Goal: Task Accomplishment & Management: Manage account settings

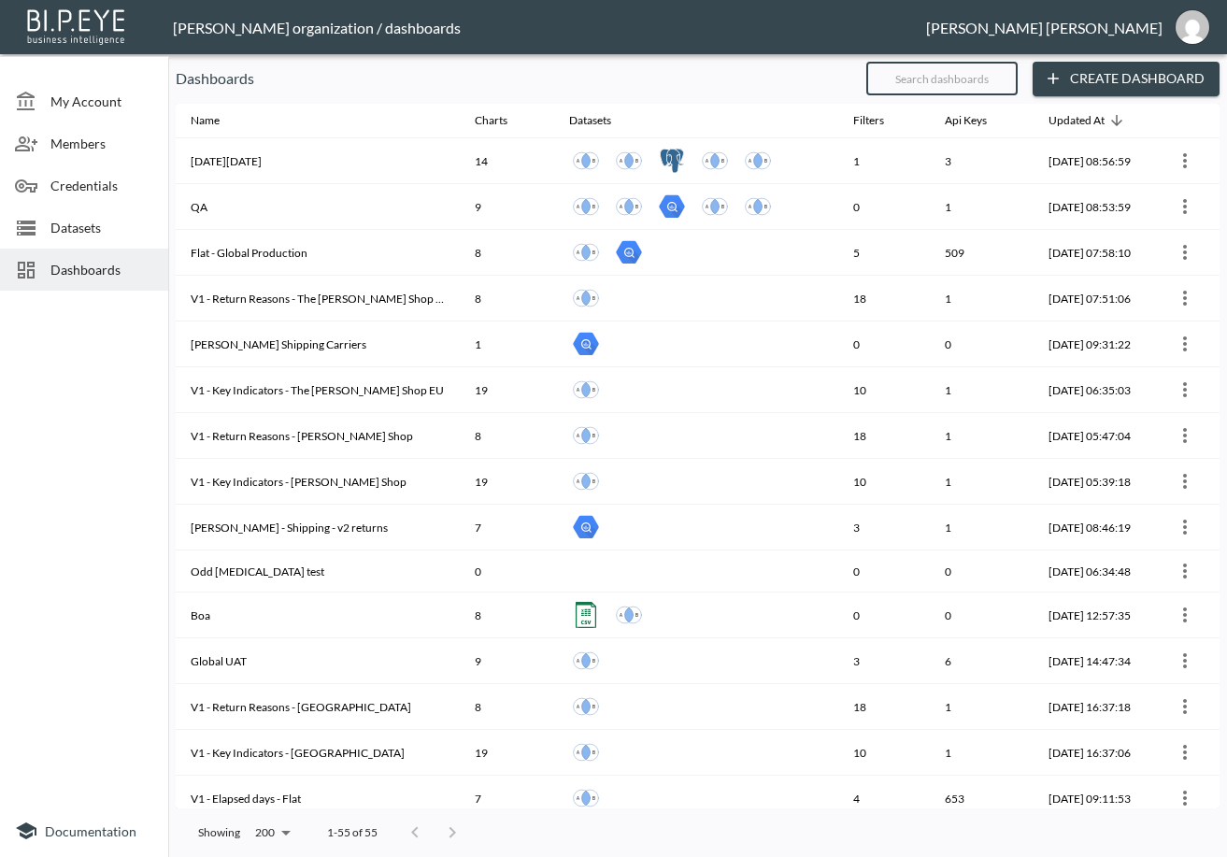
click at [910, 76] on input "text" at bounding box center [941, 78] width 151 height 47
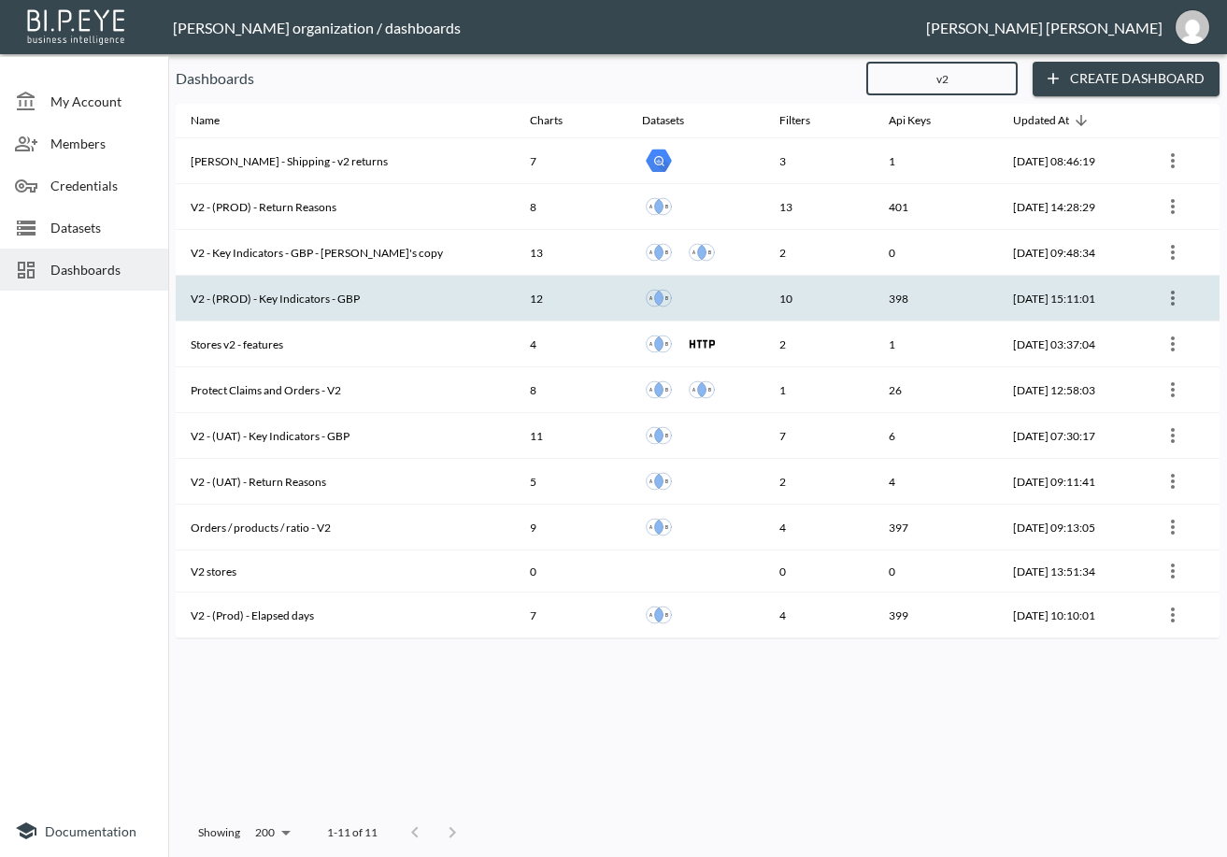
type input "v2"
click at [416, 290] on th "V2 - (PROD) - Key Indicators - GBP" at bounding box center [345, 299] width 339 height 46
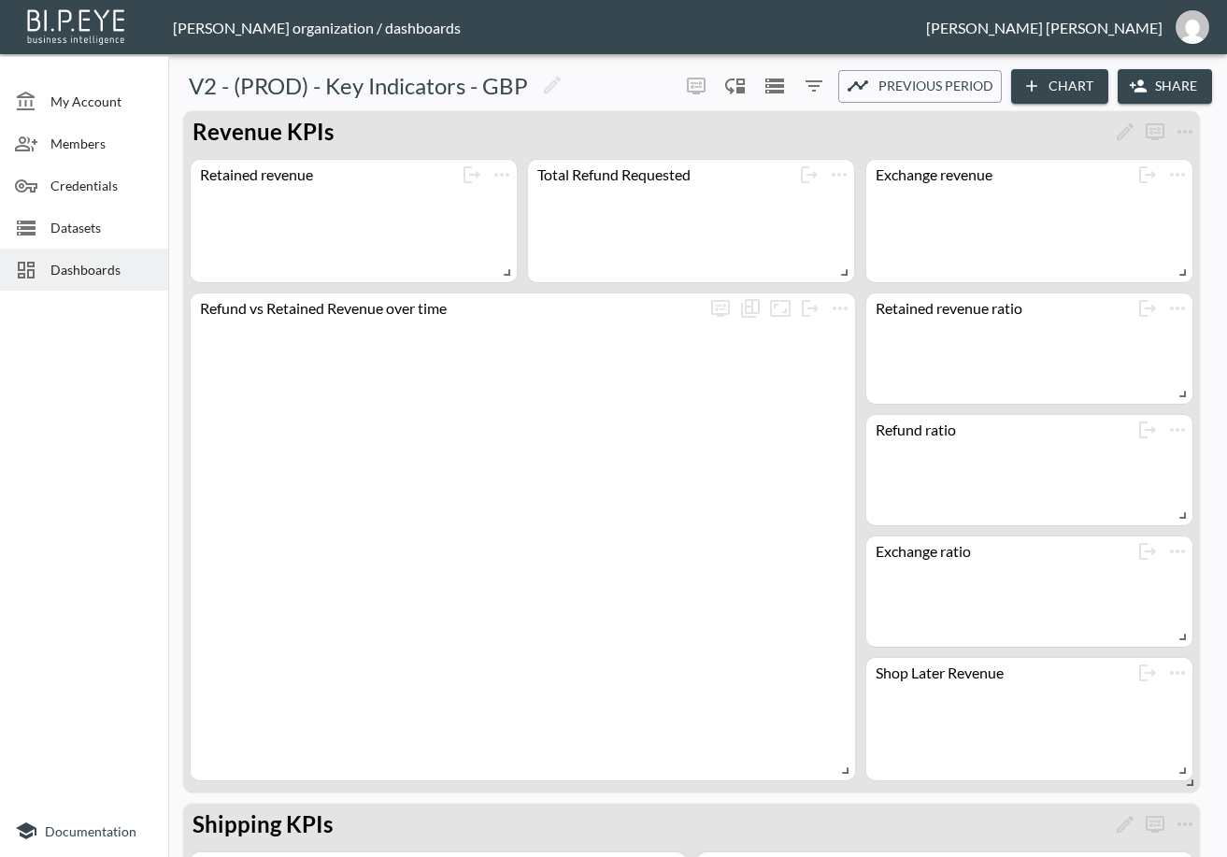
click at [1154, 79] on button "Share" at bounding box center [1164, 86] width 94 height 35
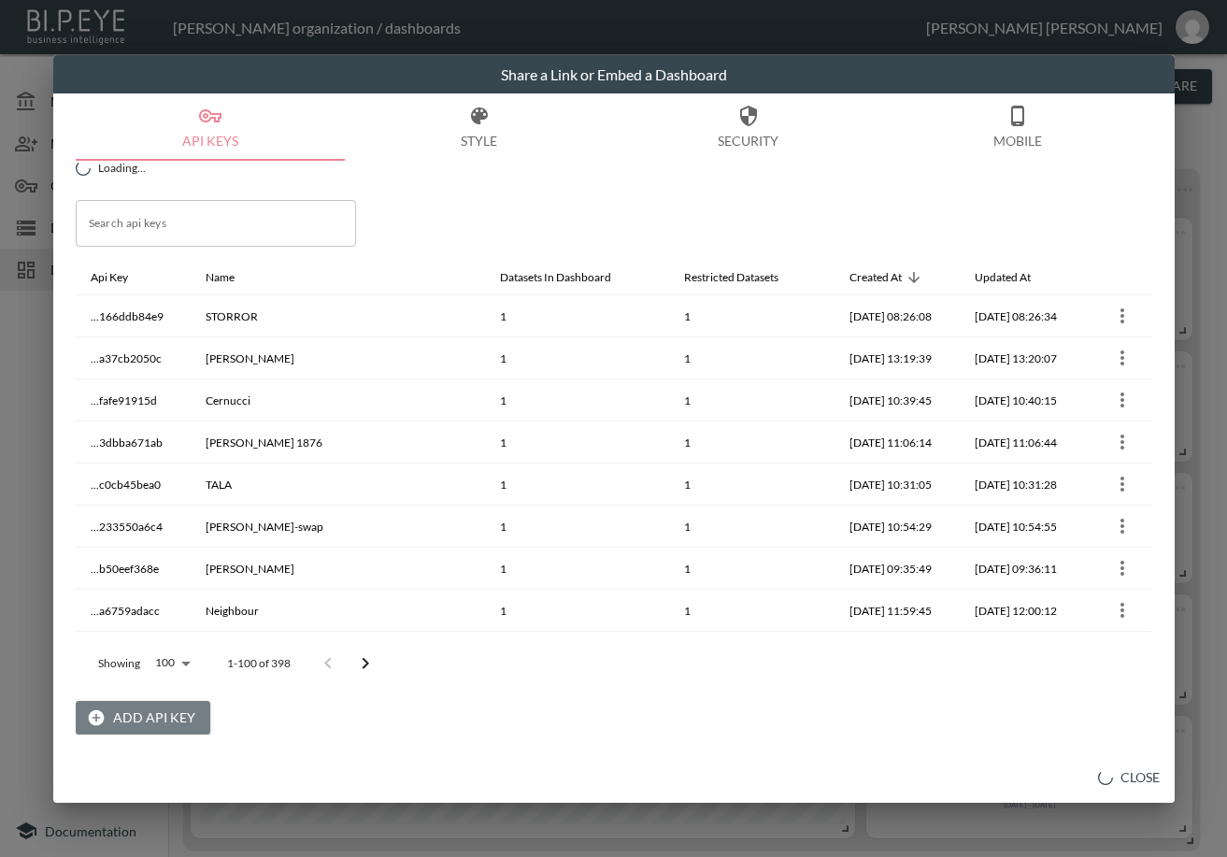
click at [178, 722] on button "Add API Key" at bounding box center [143, 718] width 135 height 35
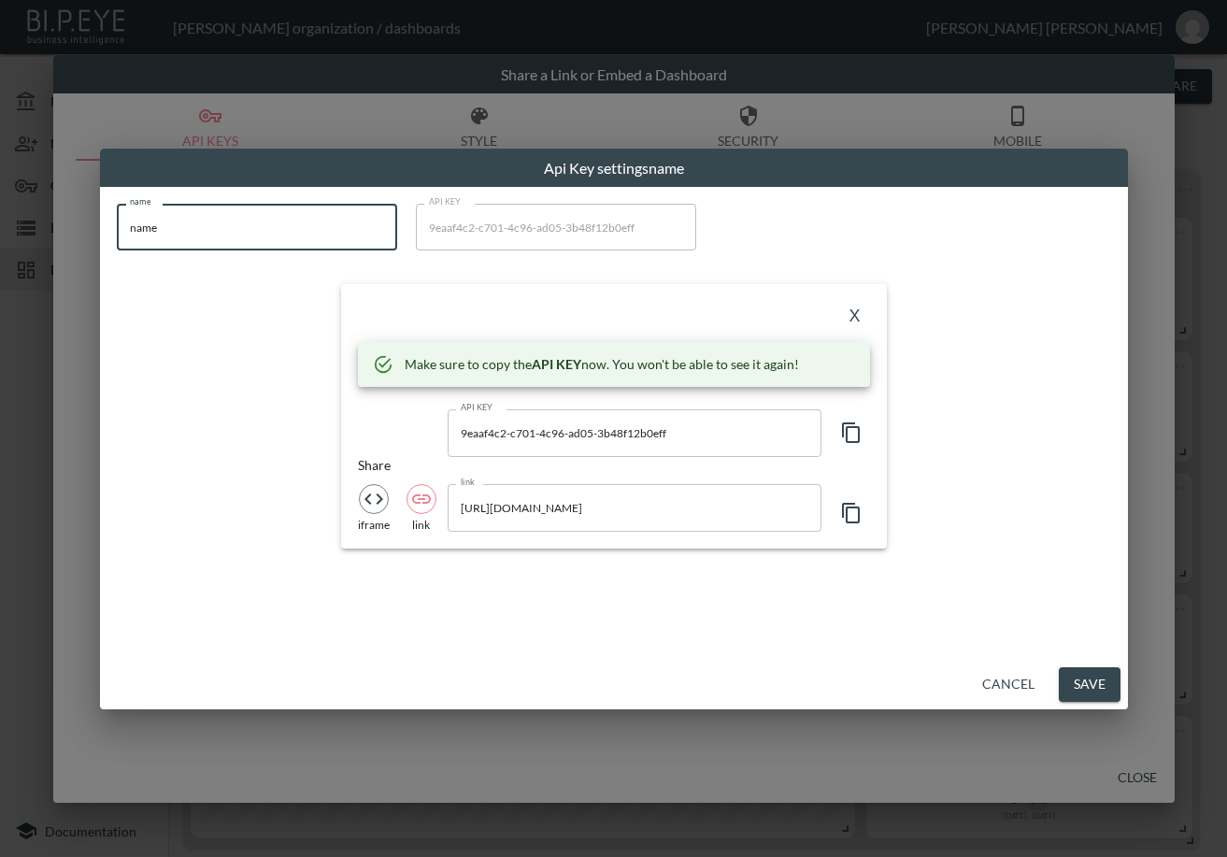
drag, startPoint x: 236, startPoint y: 229, endPoint x: 90, endPoint y: 250, distance: 148.2
click at [90, 250] on div "Api Key settings name name name name API KEY 9eaaf4c2-c701-4c96-ad05-3b48f12b0e…" at bounding box center [613, 428] width 1227 height 857
paste input "[PERSON_NAME]"
type input "[PERSON_NAME]"
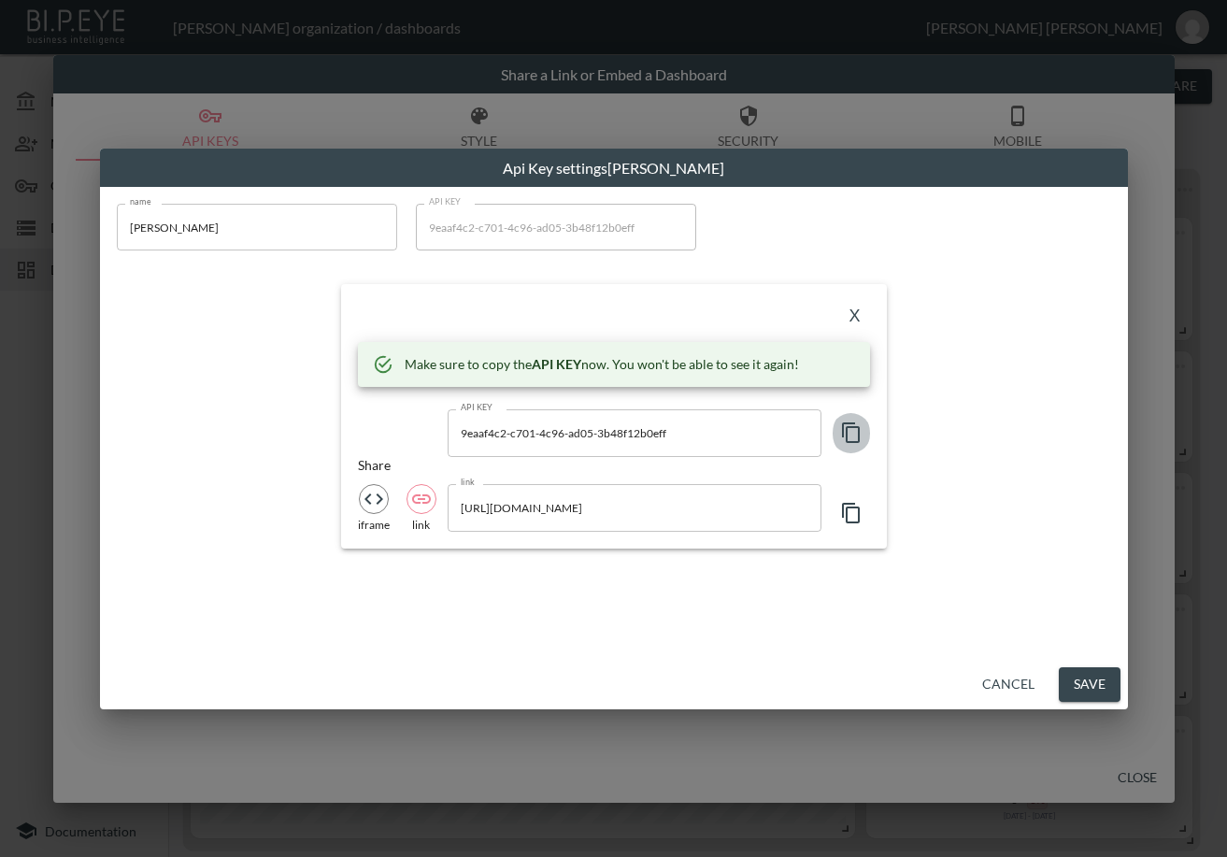
click at [845, 429] on icon "button" at bounding box center [851, 432] width 22 height 22
drag, startPoint x: 521, startPoint y: 307, endPoint x: 569, endPoint y: 305, distance: 47.7
click at [521, 305] on div "X" at bounding box center [614, 316] width 512 height 30
click at [851, 308] on button "X" at bounding box center [855, 316] width 30 height 30
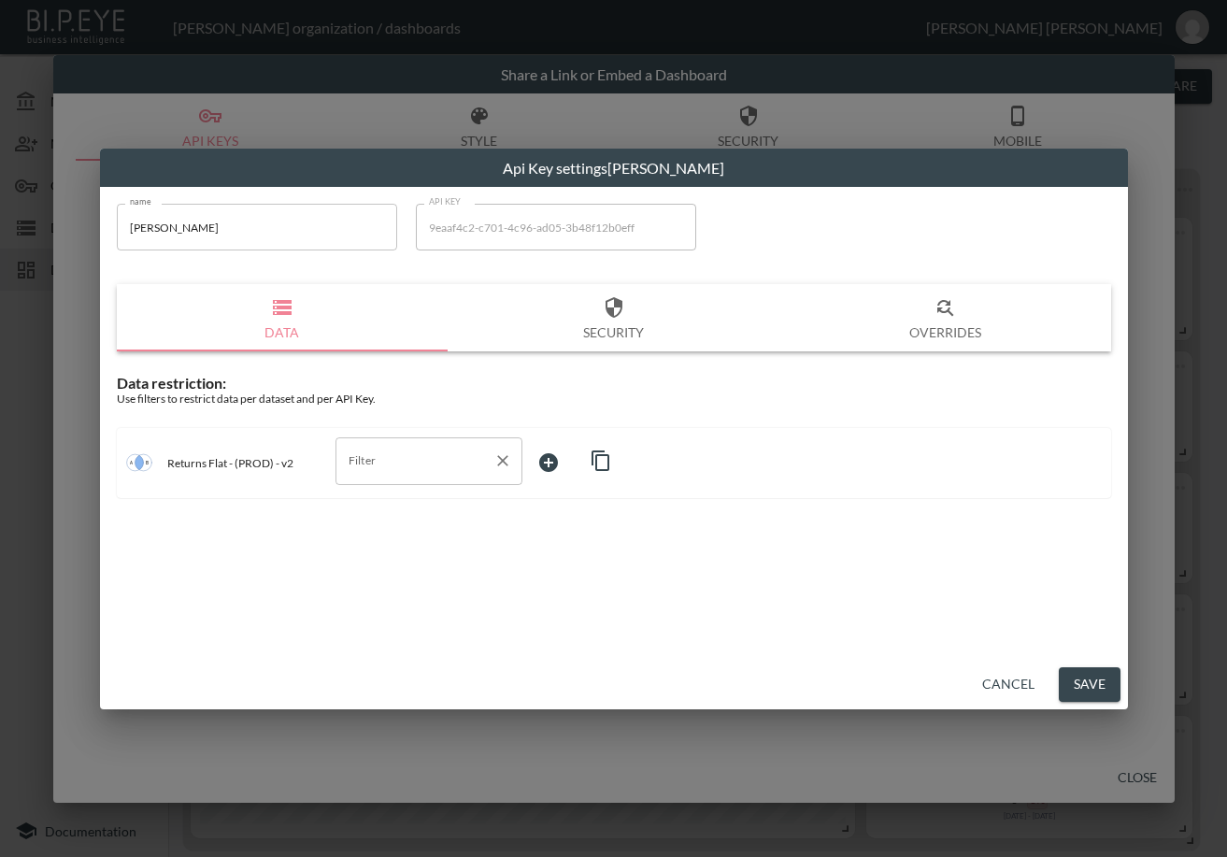
click at [391, 458] on input "Filter" at bounding box center [415, 461] width 142 height 30
click at [376, 567] on span "swap_id" at bounding box center [428, 562] width 157 height 17
type input "swap_id"
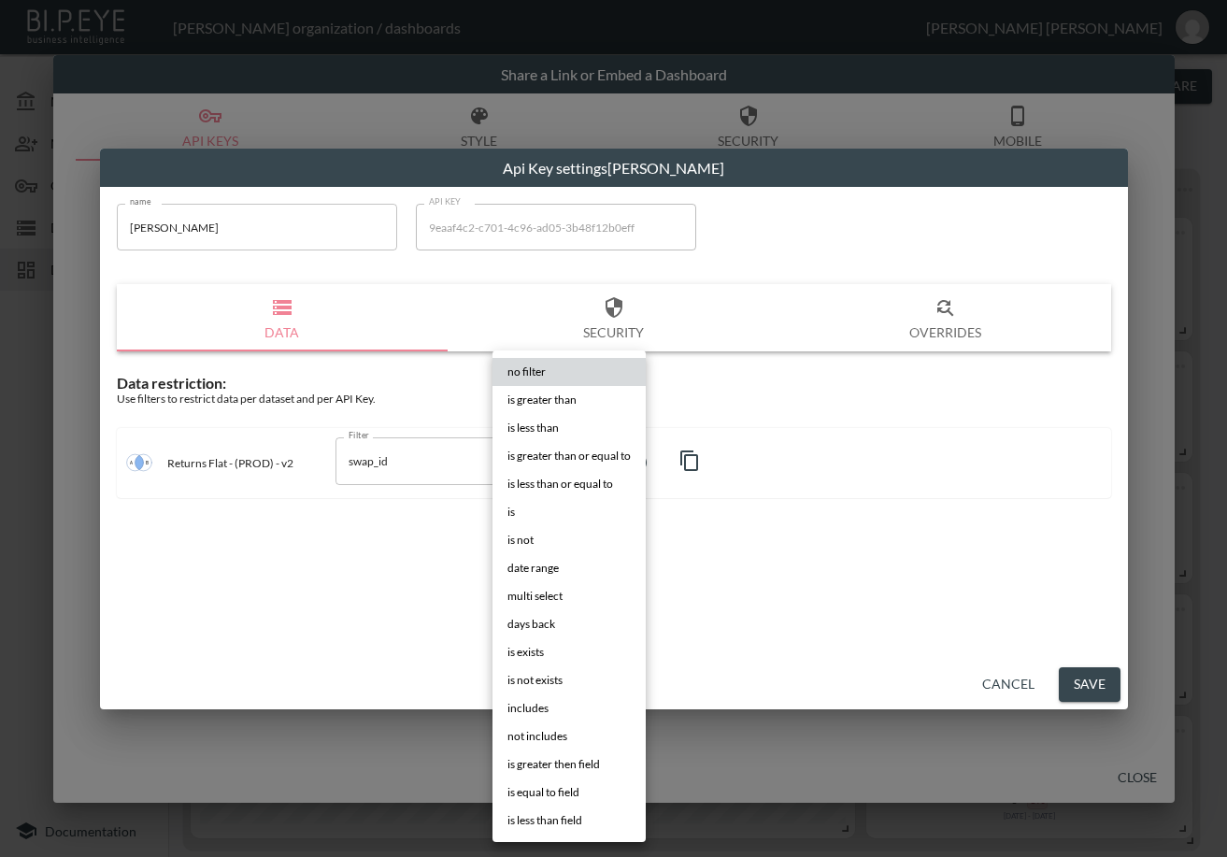
click at [577, 454] on body "BI.P.EYE, Interactive Analytics Dashboards - app [PERSON_NAME] organization / d…" at bounding box center [613, 428] width 1227 height 857
click at [556, 515] on li "is" at bounding box center [568, 512] width 153 height 28
type input "is"
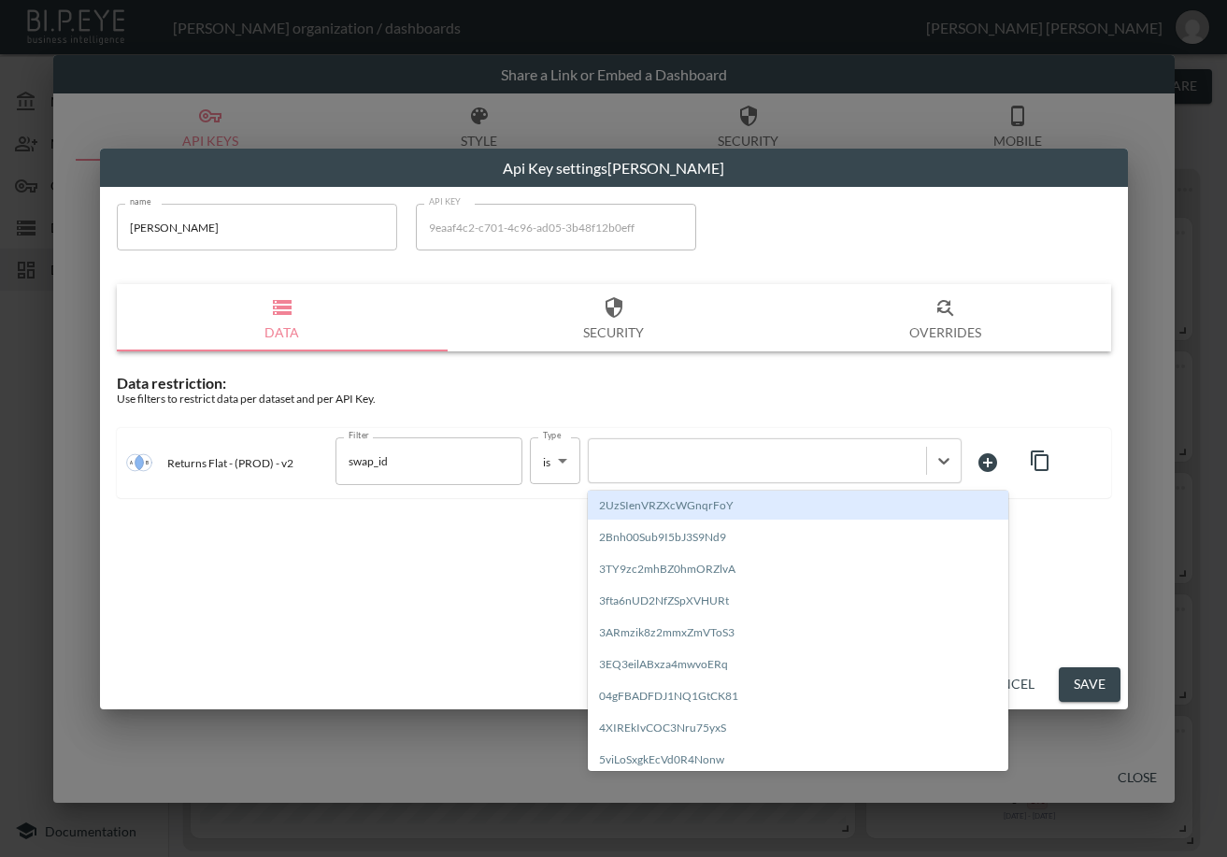
click at [720, 445] on div at bounding box center [775, 460] width 374 height 45
paste input "vRH7zC7eMAAWnP5p07sf"
type input "vRH7zC7eMAAWnP5p07sf"
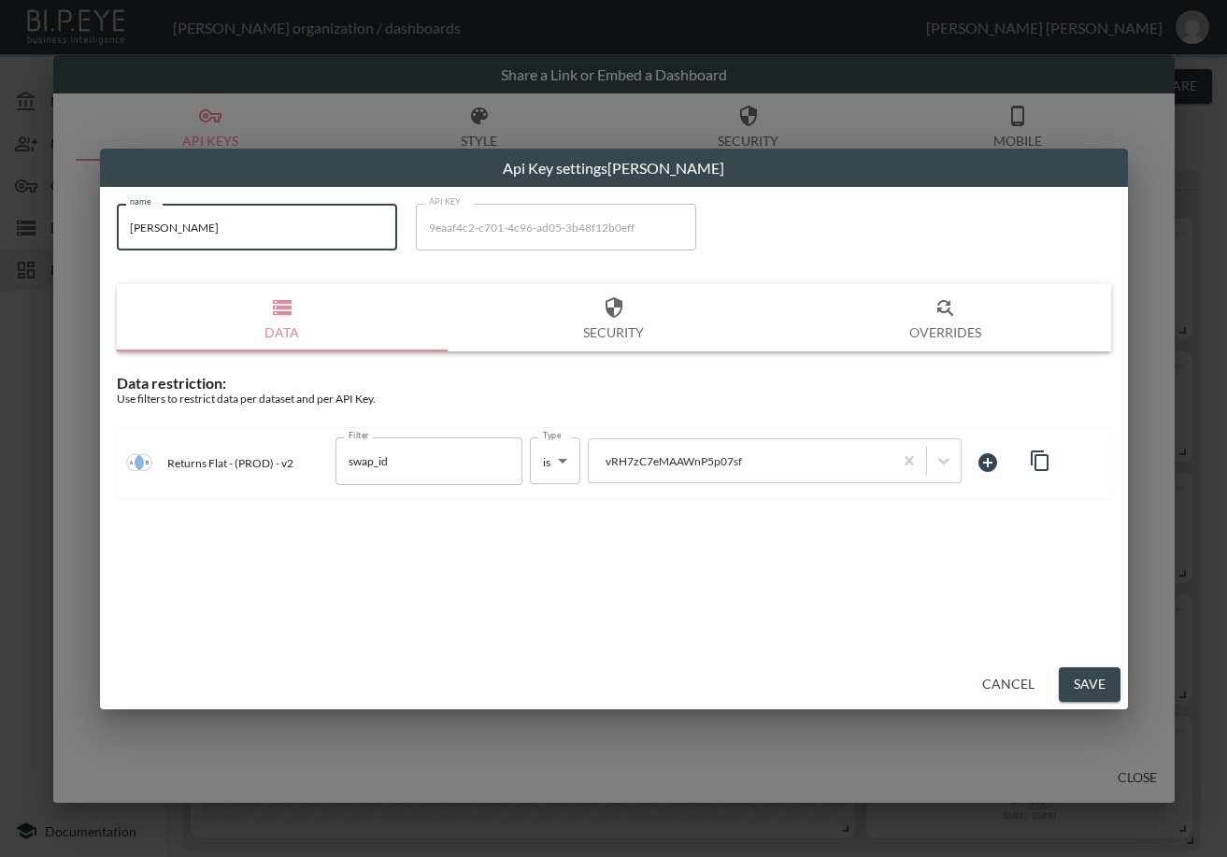
drag, startPoint x: 199, startPoint y: 220, endPoint x: 74, endPoint y: 228, distance: 125.4
click at [74, 228] on div "Api Key settings Angry Pablo name [PERSON_NAME] name API KEY 9eaaf4c2-c701-4c96…" at bounding box center [613, 428] width 1227 height 857
click at [1082, 690] on button "Save" at bounding box center [1089, 684] width 62 height 35
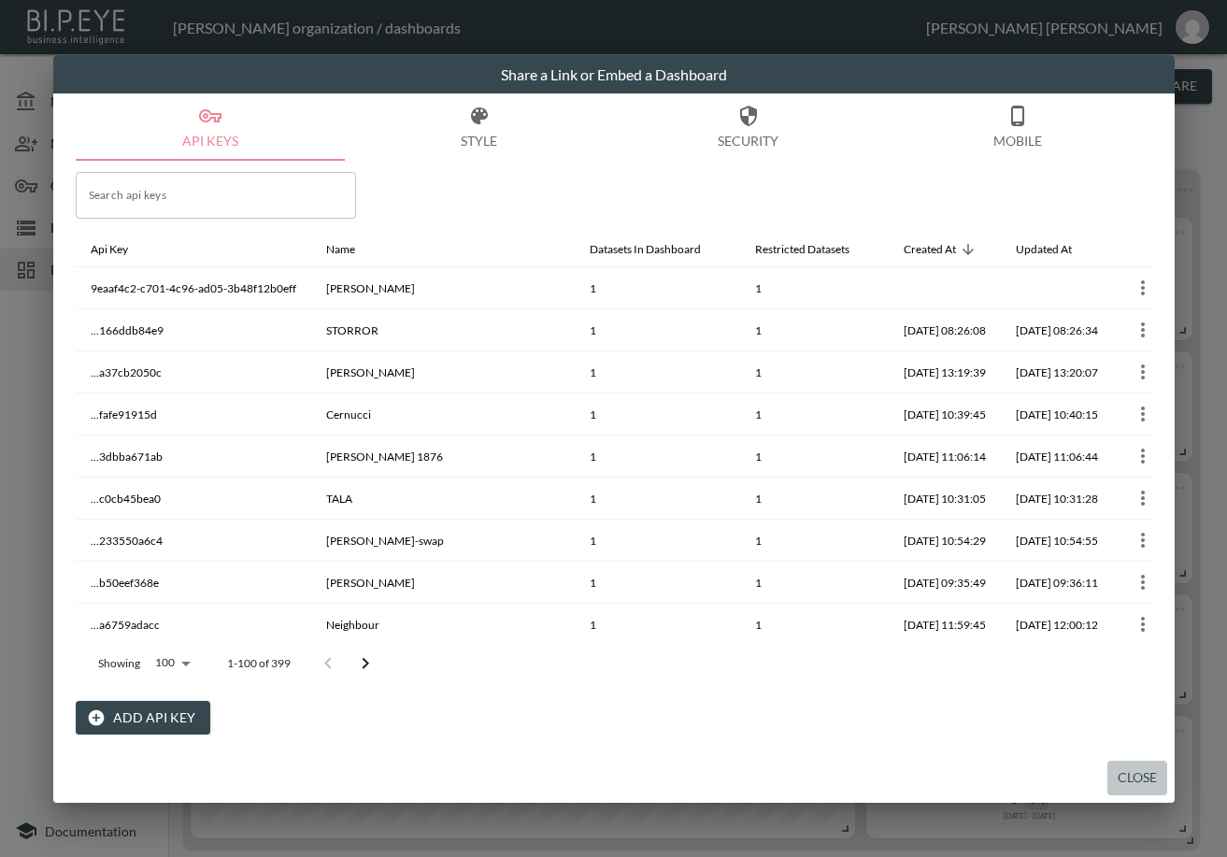
click at [1121, 777] on button "Close" at bounding box center [1137, 777] width 60 height 35
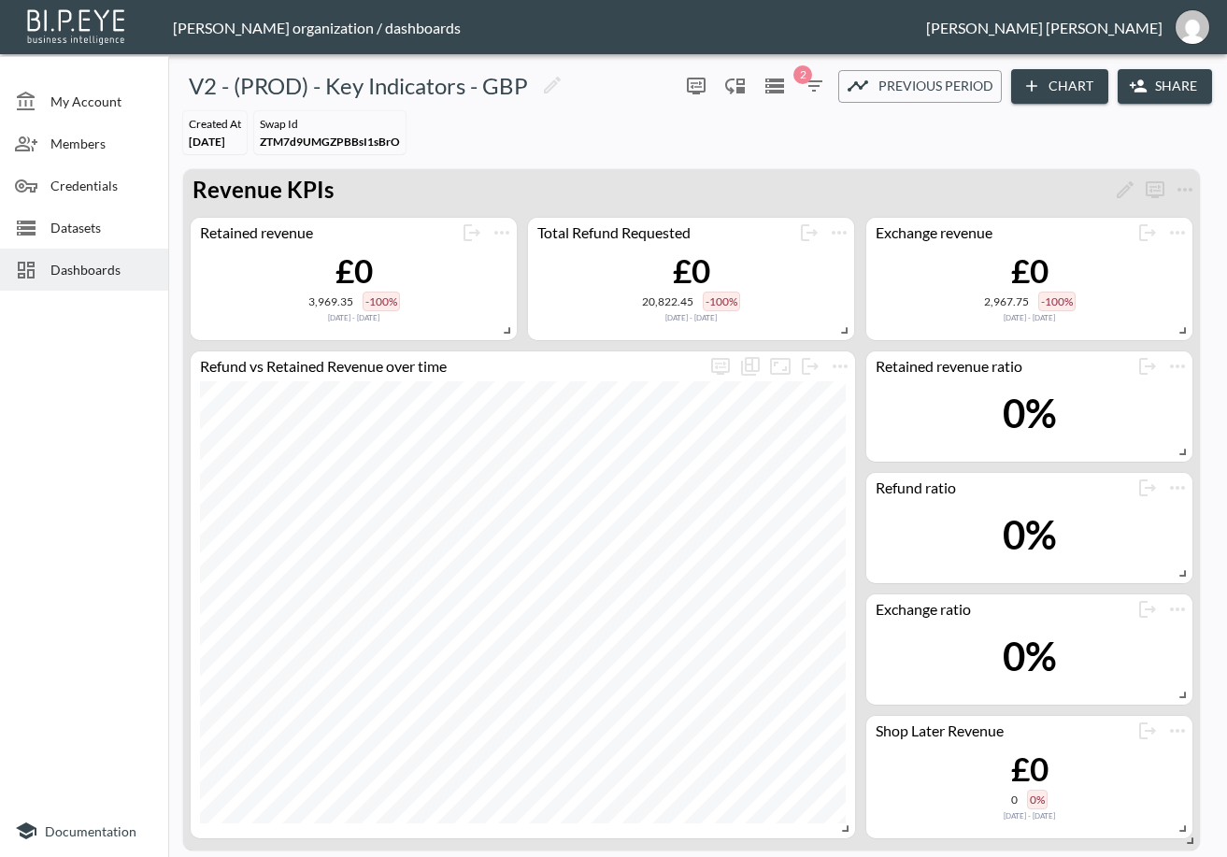
click at [86, 277] on span "Dashboards" at bounding box center [101, 270] width 103 height 20
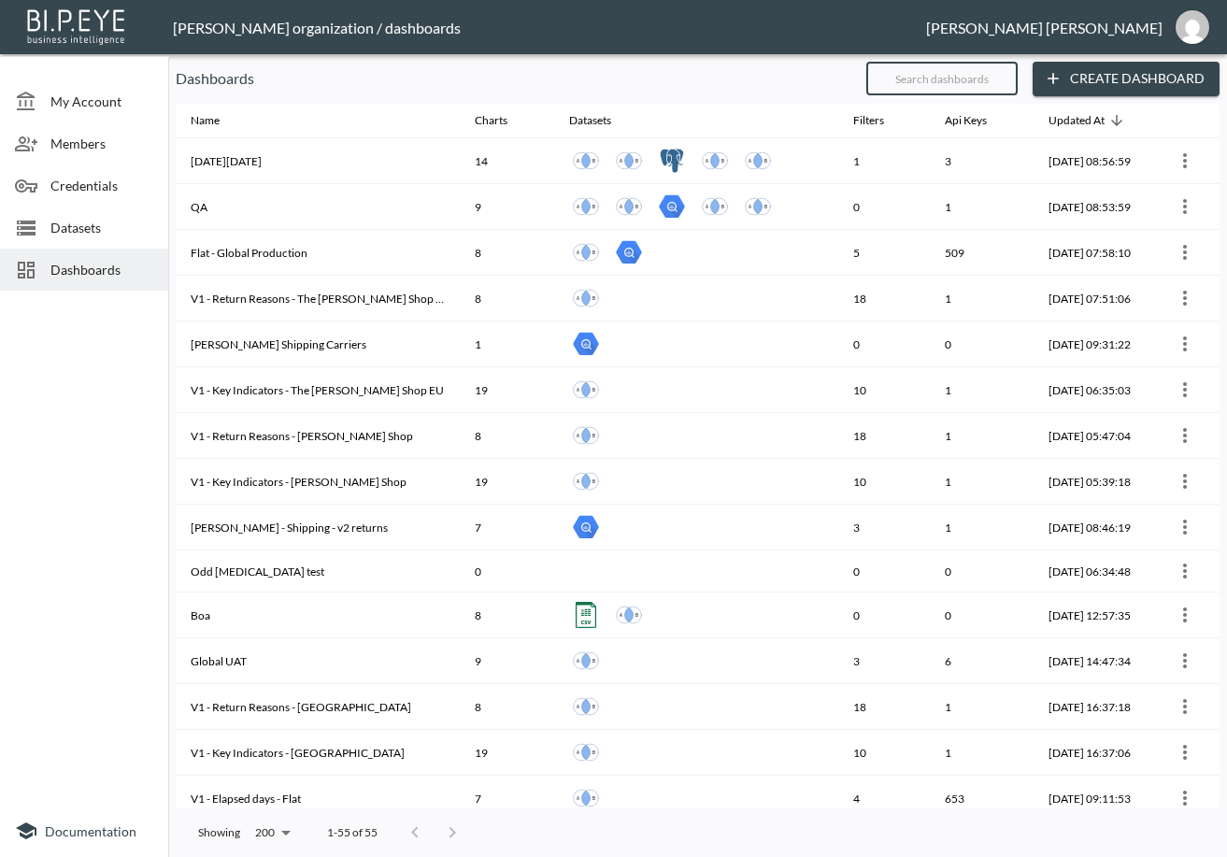
click at [965, 91] on input "text" at bounding box center [941, 78] width 151 height 47
type input "v2"
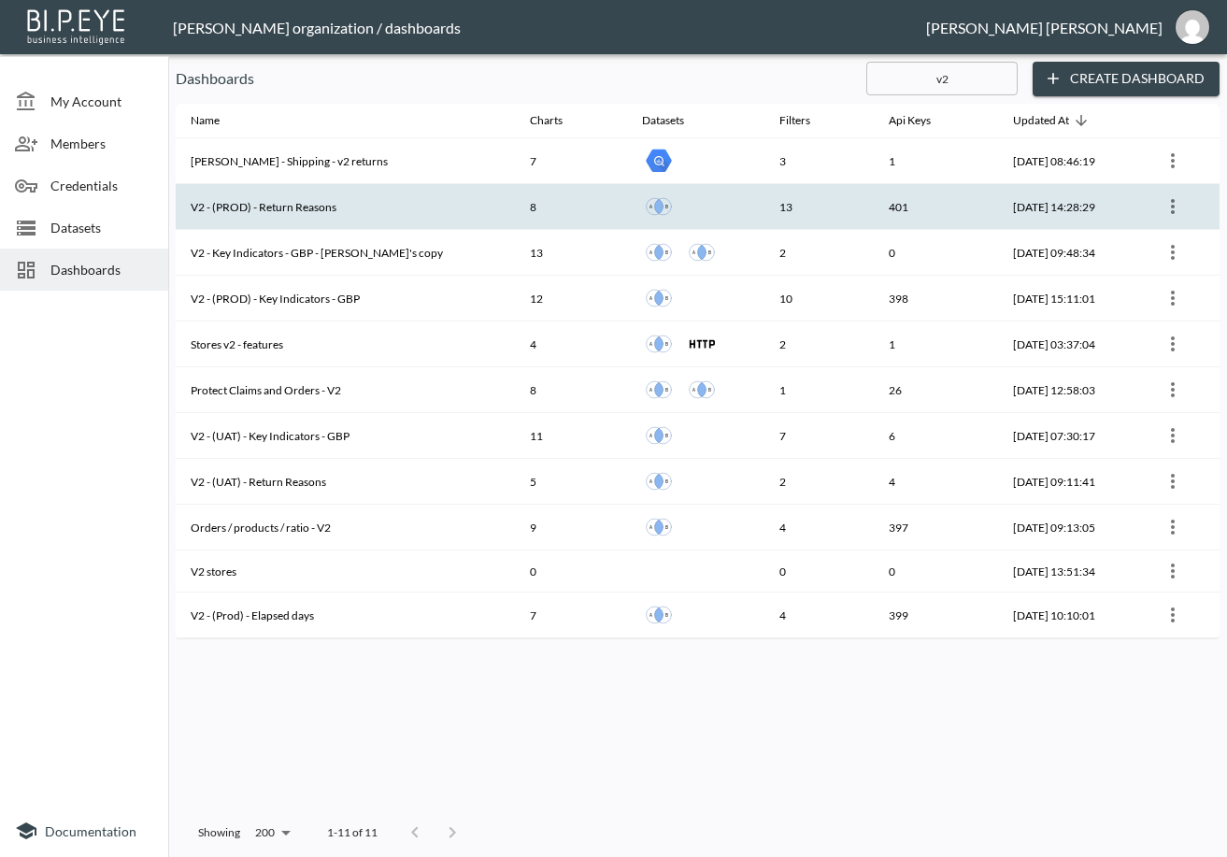
click at [359, 206] on th "V2 - (PROD) - Return Reasons" at bounding box center [345, 207] width 339 height 46
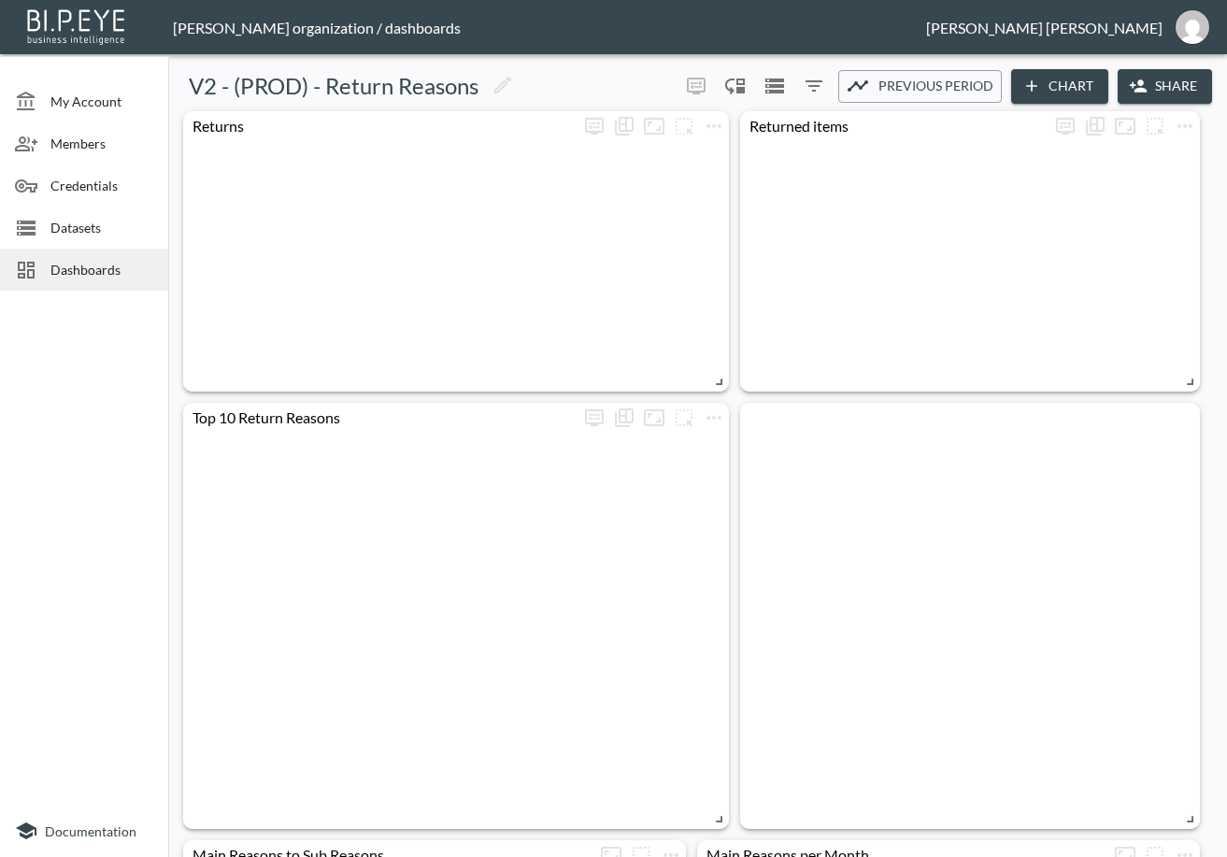
click at [1144, 84] on button "Share" at bounding box center [1164, 86] width 94 height 35
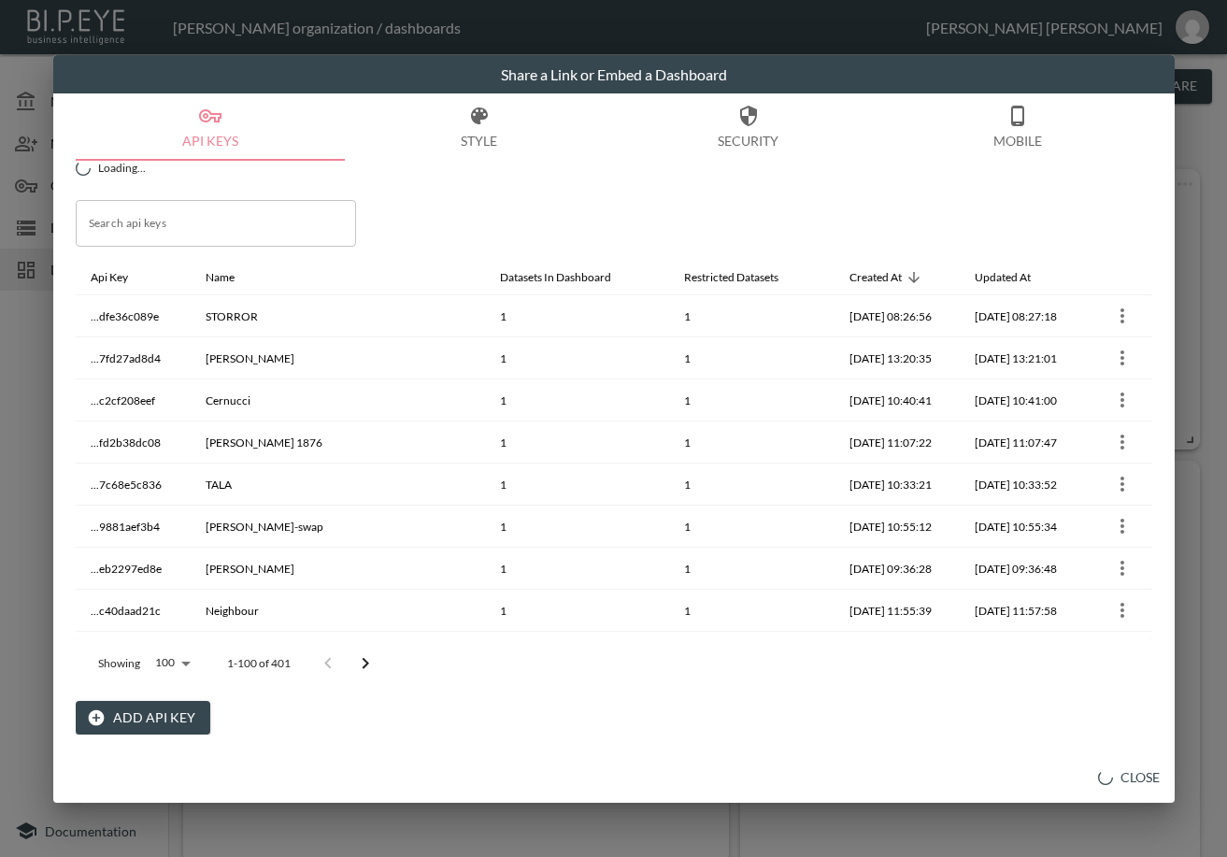
click at [173, 722] on button "Add API Key" at bounding box center [143, 718] width 135 height 35
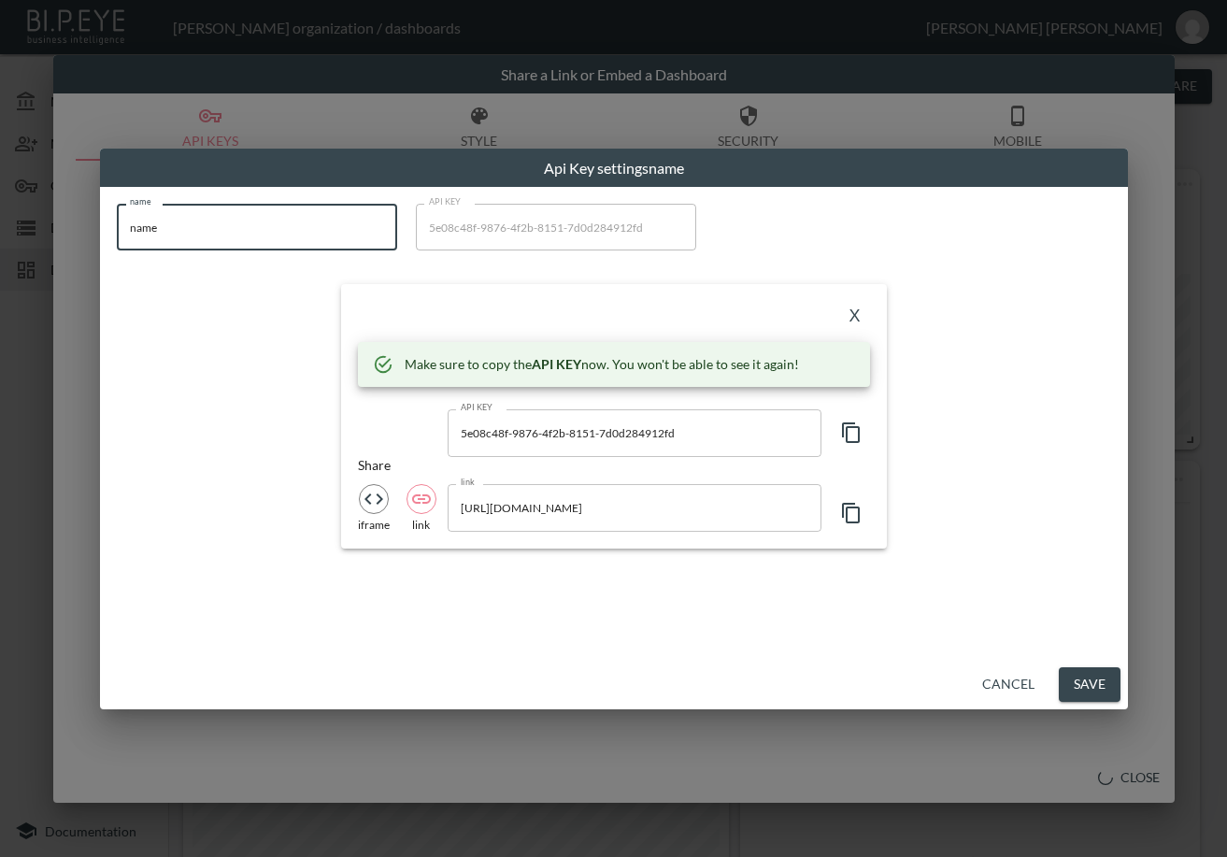
drag, startPoint x: 214, startPoint y: 233, endPoint x: 46, endPoint y: 242, distance: 168.4
click at [46, 242] on div "Api Key settings name name name name API KEY 5e08c48f-9876-4f2b-8151-7d0d284912…" at bounding box center [613, 428] width 1227 height 857
paste input "[PERSON_NAME]"
type input "[PERSON_NAME]"
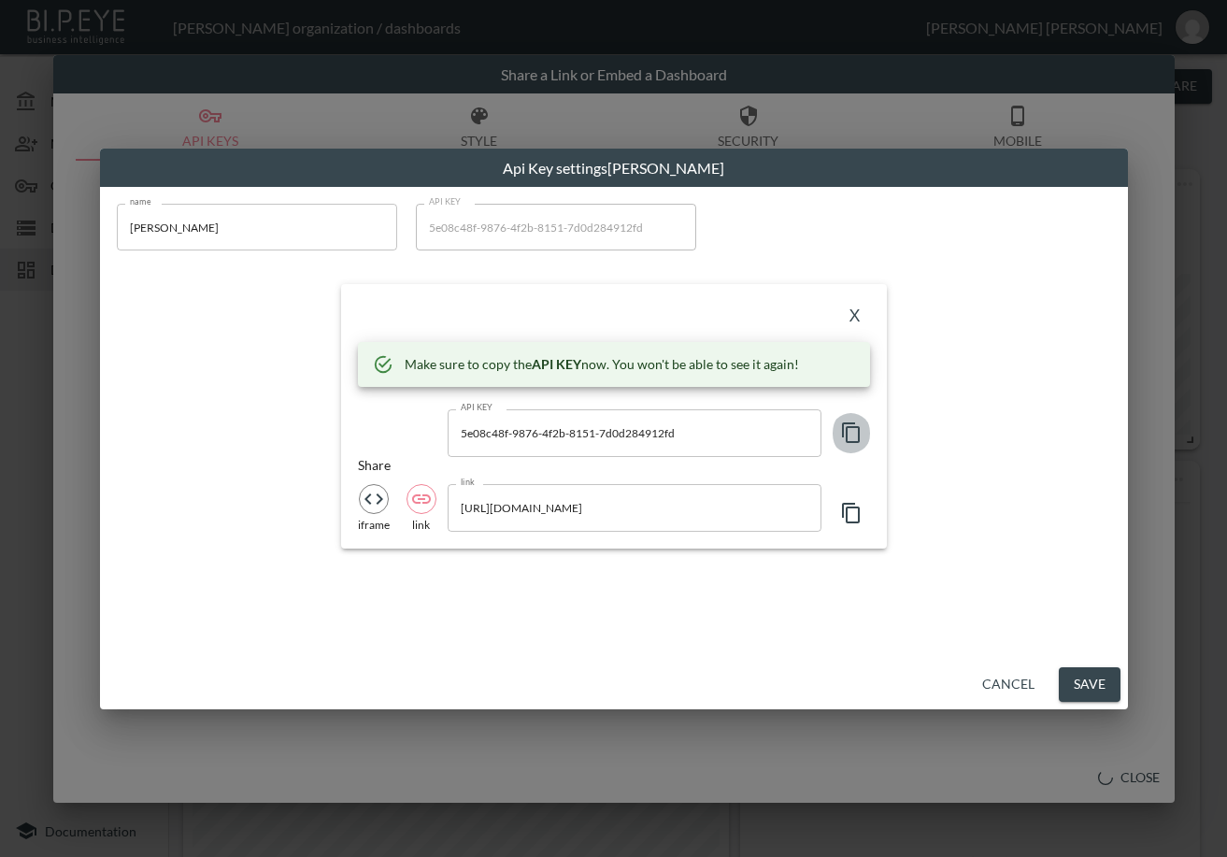
click at [846, 431] on icon "button" at bounding box center [851, 432] width 18 height 21
drag, startPoint x: 446, startPoint y: 309, endPoint x: 605, endPoint y: 320, distance: 160.1
click at [446, 309] on div "X" at bounding box center [614, 316] width 512 height 30
click at [855, 312] on button "X" at bounding box center [855, 316] width 30 height 30
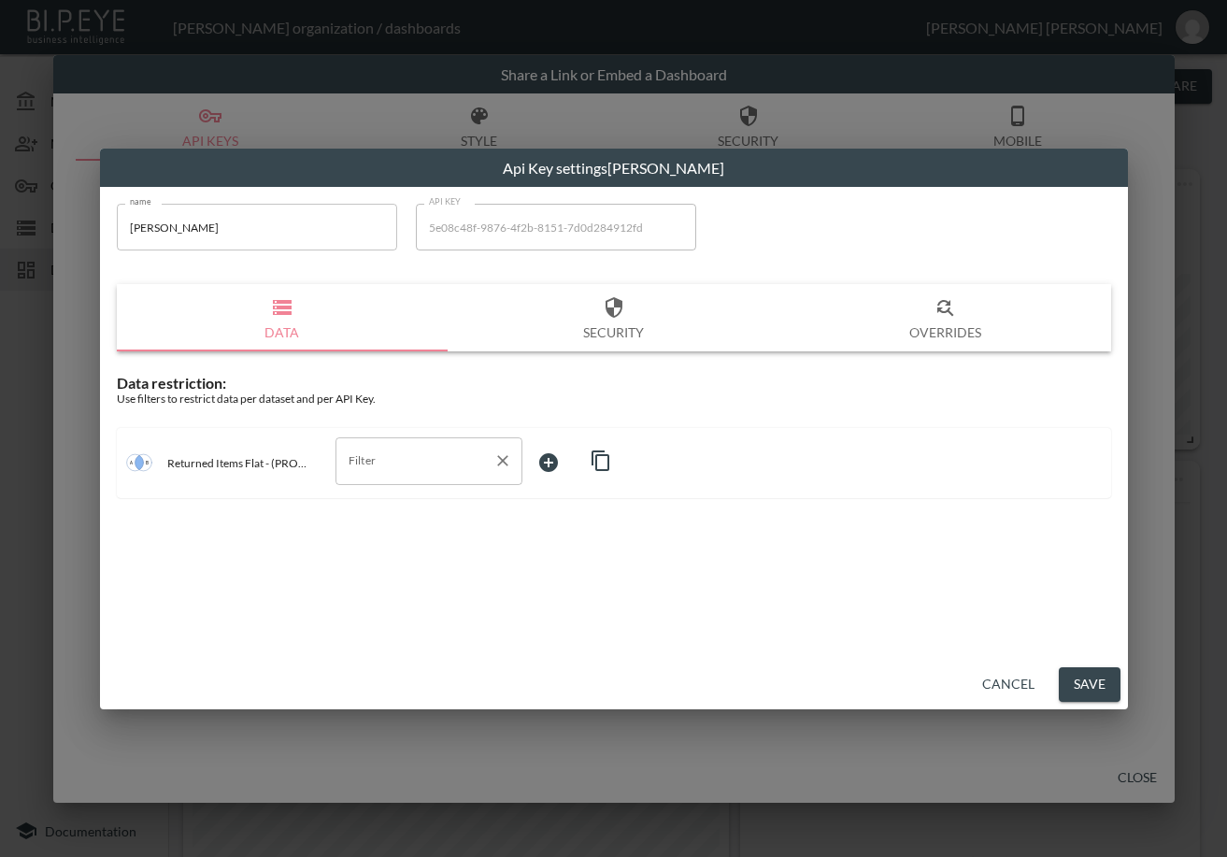
click at [479, 471] on input "Filter" at bounding box center [415, 461] width 142 height 30
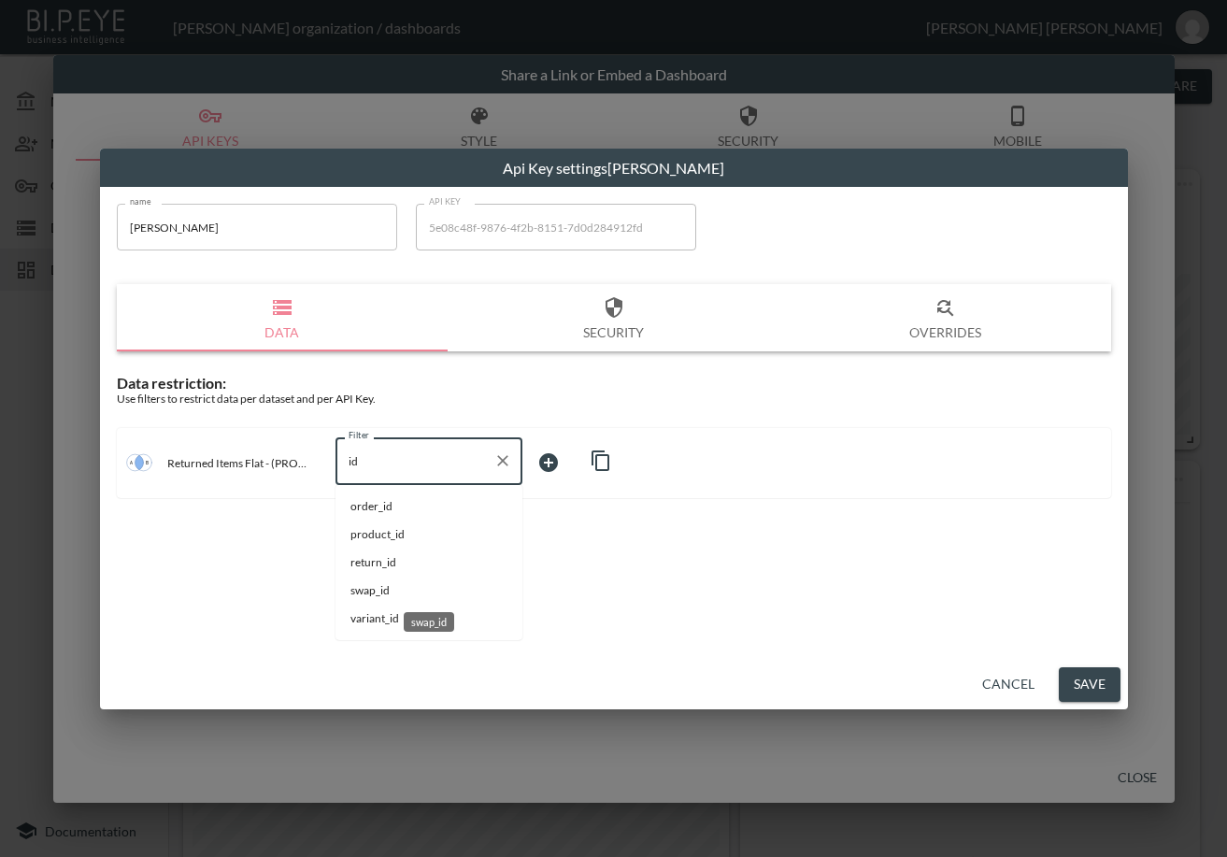
click at [419, 599] on div "swap_id" at bounding box center [429, 616] width 54 height 35
type input "swap_id"
click at [560, 467] on body "BI.P.EYE, Interactive Analytics Dashboards - app [PERSON_NAME] organization / d…" at bounding box center [613, 428] width 1227 height 857
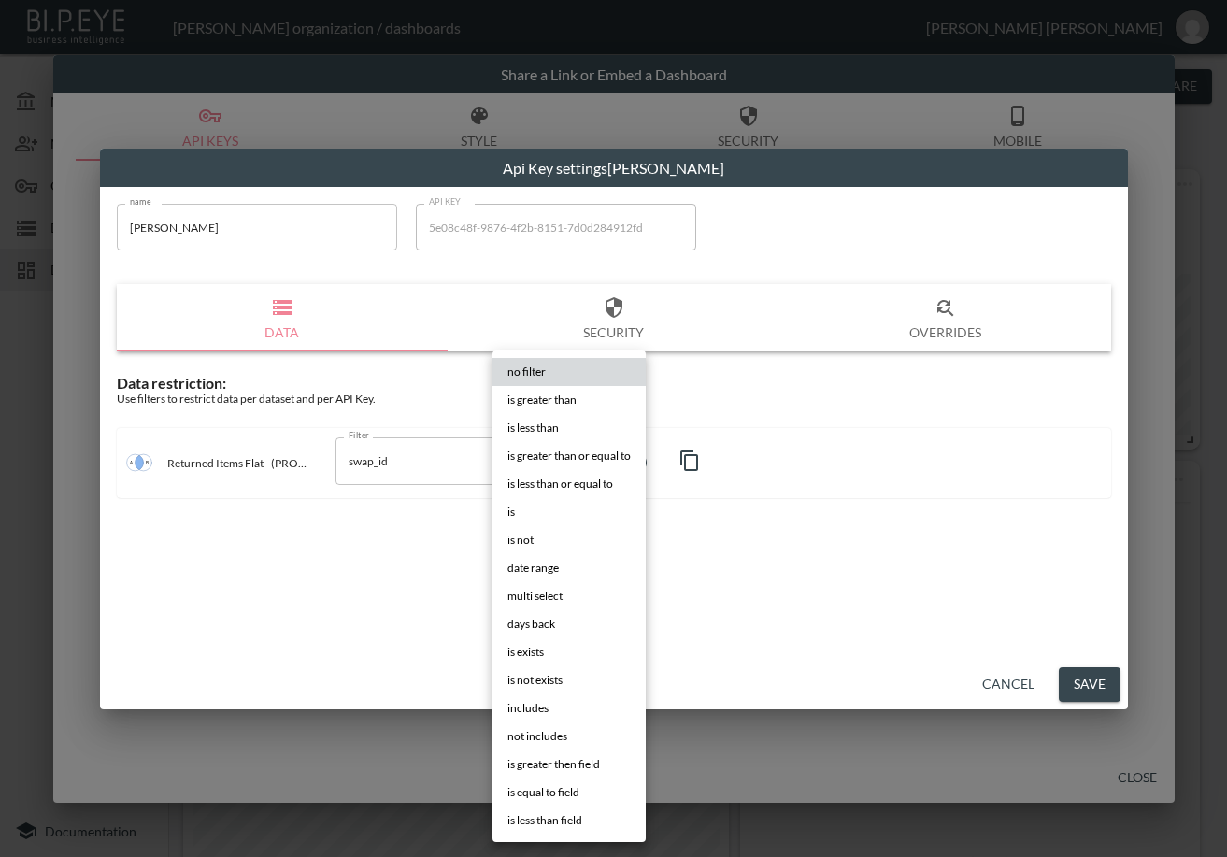
click at [522, 508] on li "is" at bounding box center [568, 512] width 153 height 28
type input "is"
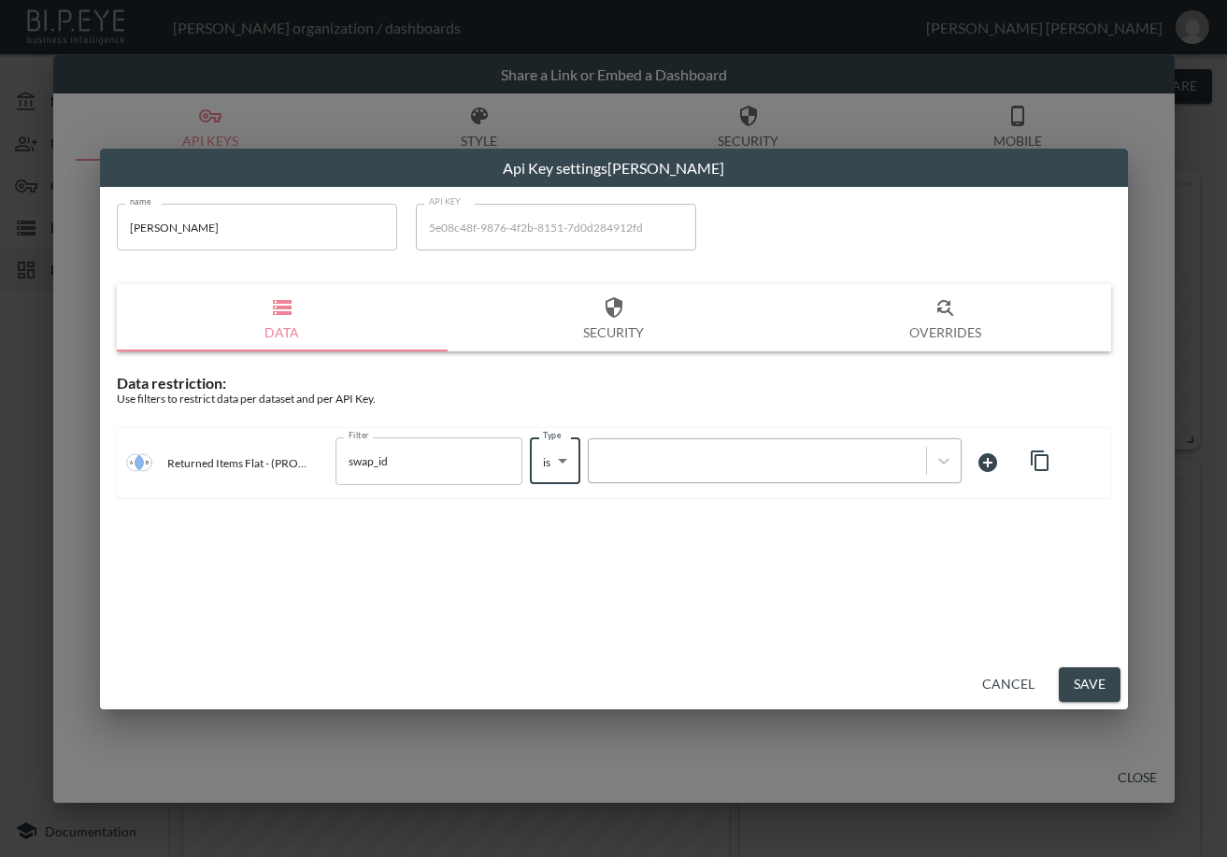
click at [742, 464] on div at bounding box center [757, 461] width 319 height 18
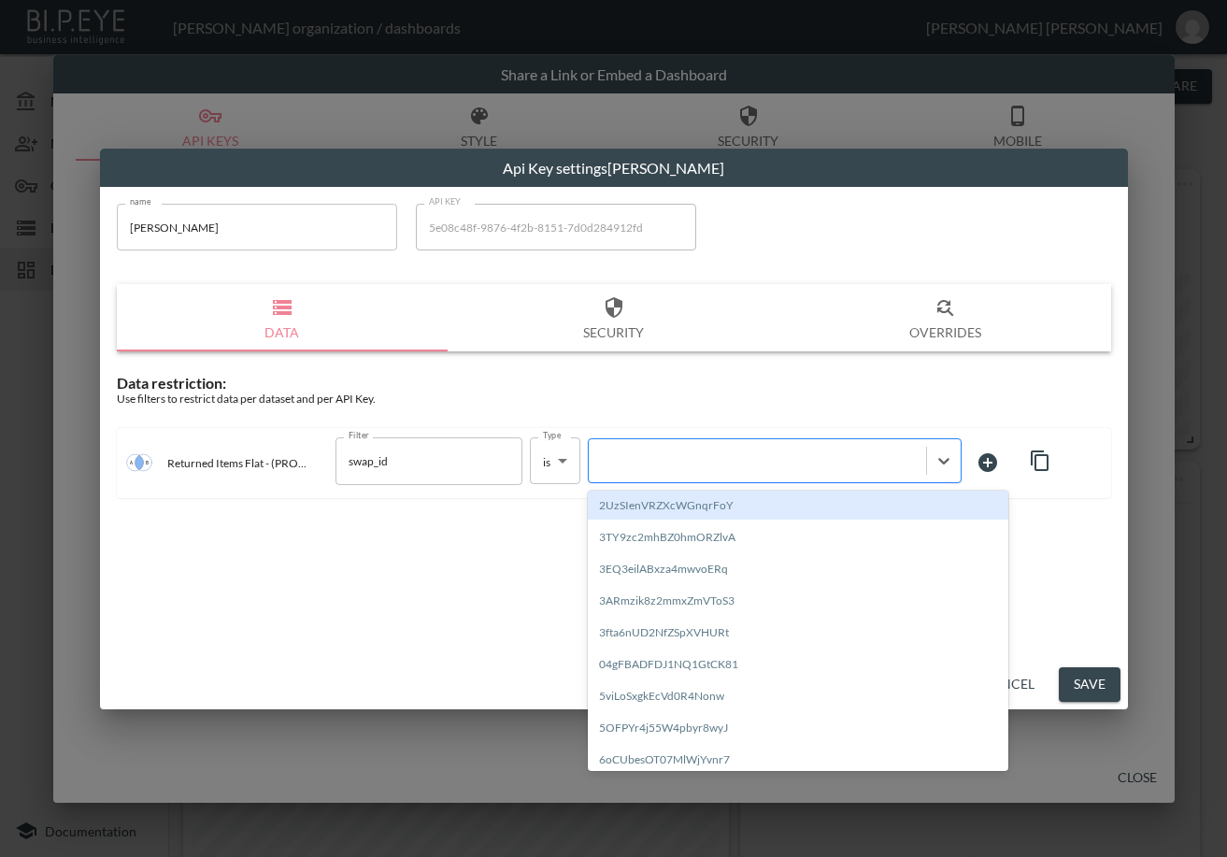
paste input "vRH7zC7eMAAWnP5p07sf"
type input "vRH7zC7eMAAWnP5p07sf"
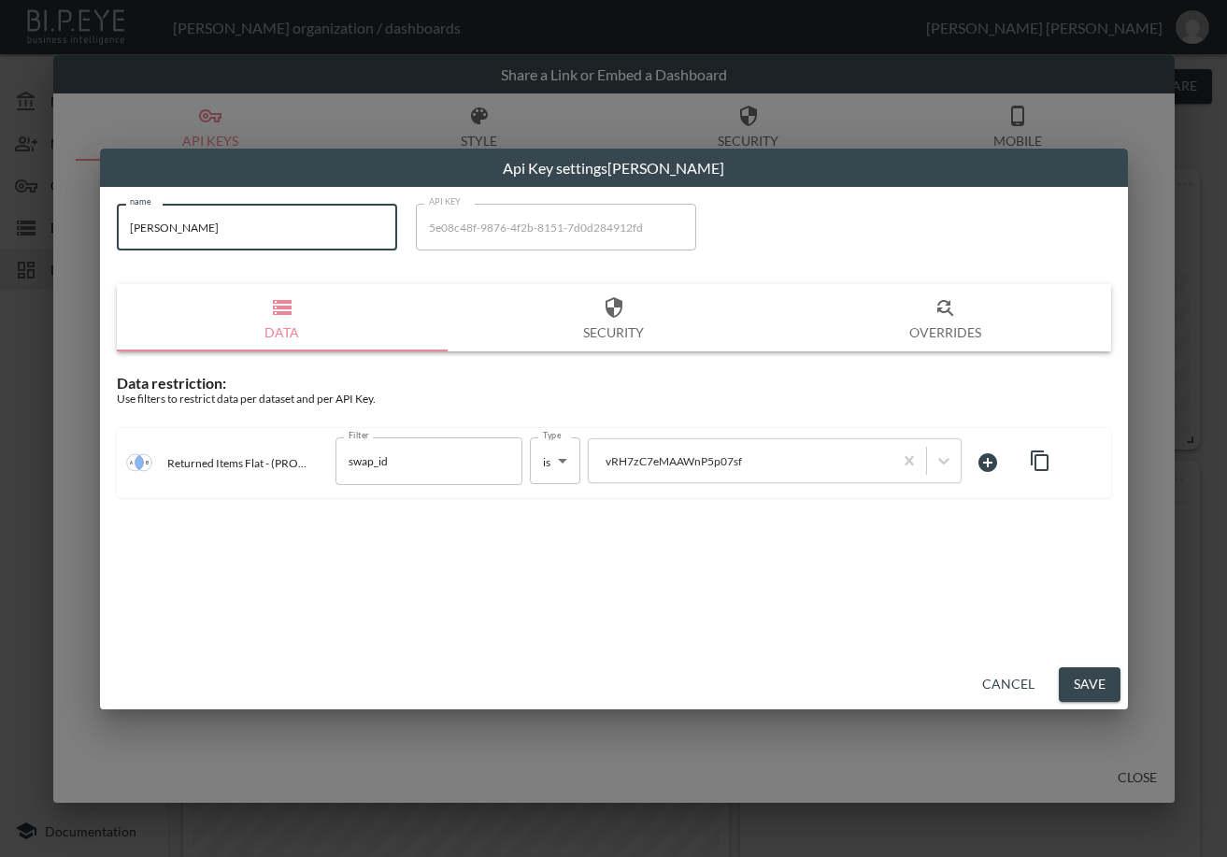
drag, startPoint x: 147, startPoint y: 228, endPoint x: 82, endPoint y: 232, distance: 64.6
click at [82, 232] on div "Api Key settings Angry Pablo name [PERSON_NAME] name API KEY 5e08c48f-9876-4f2b…" at bounding box center [613, 428] width 1227 height 857
click at [1083, 685] on button "Save" at bounding box center [1089, 684] width 62 height 35
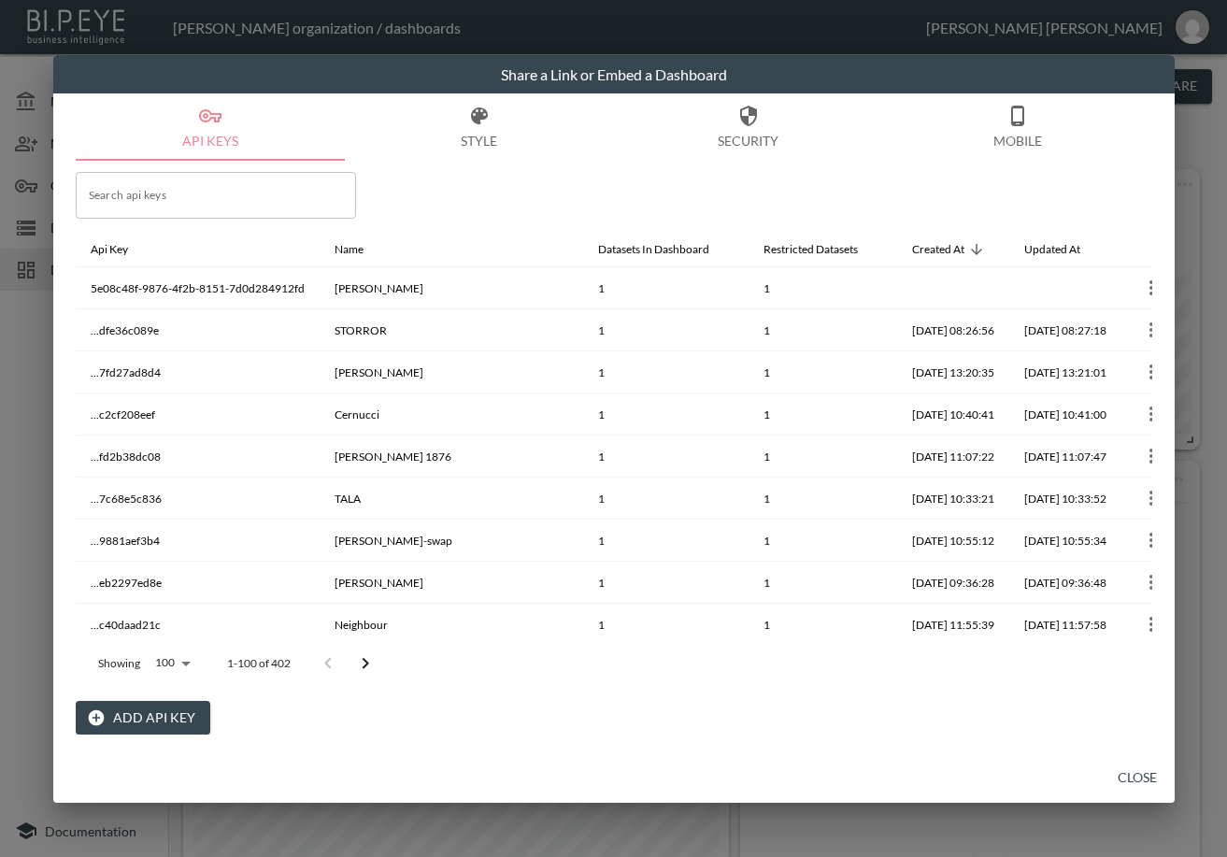
click at [1128, 784] on button "Close" at bounding box center [1137, 777] width 60 height 35
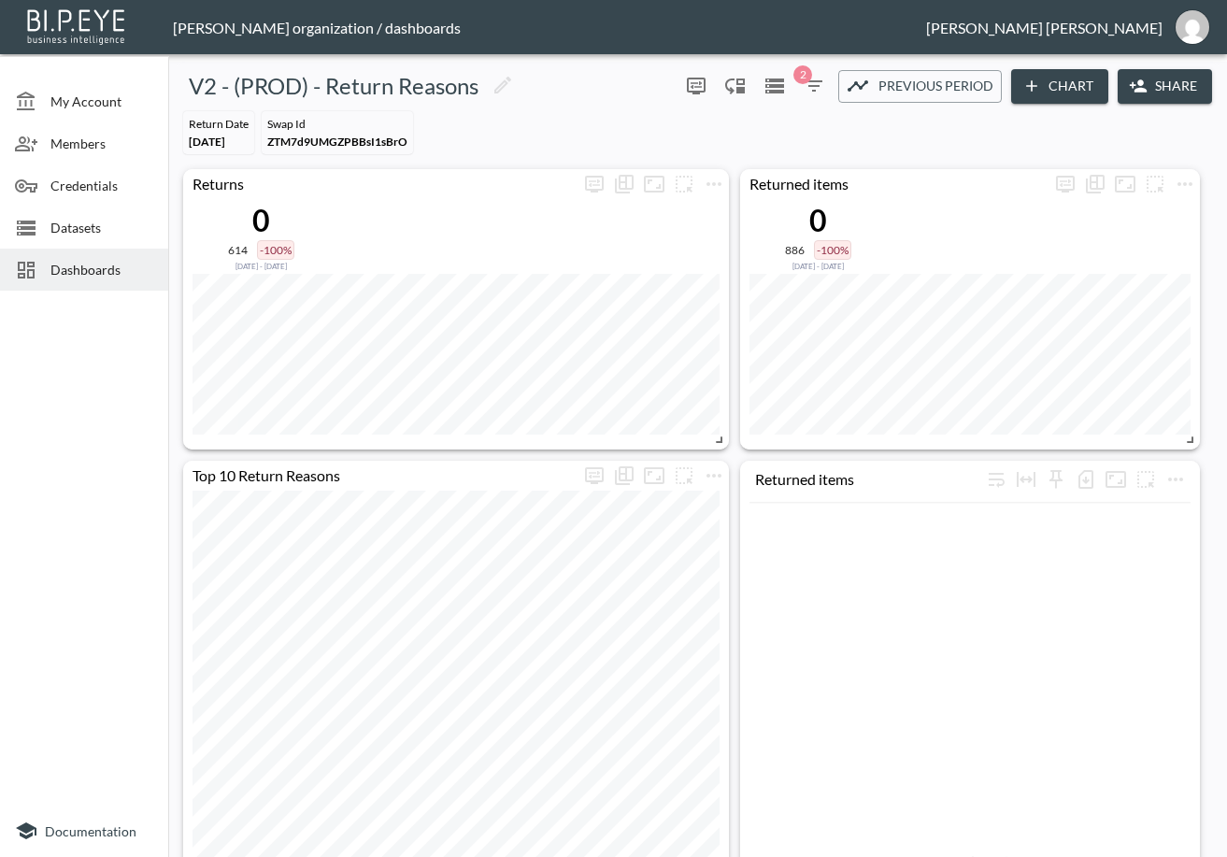
click at [114, 274] on span "Dashboards" at bounding box center [101, 270] width 103 height 20
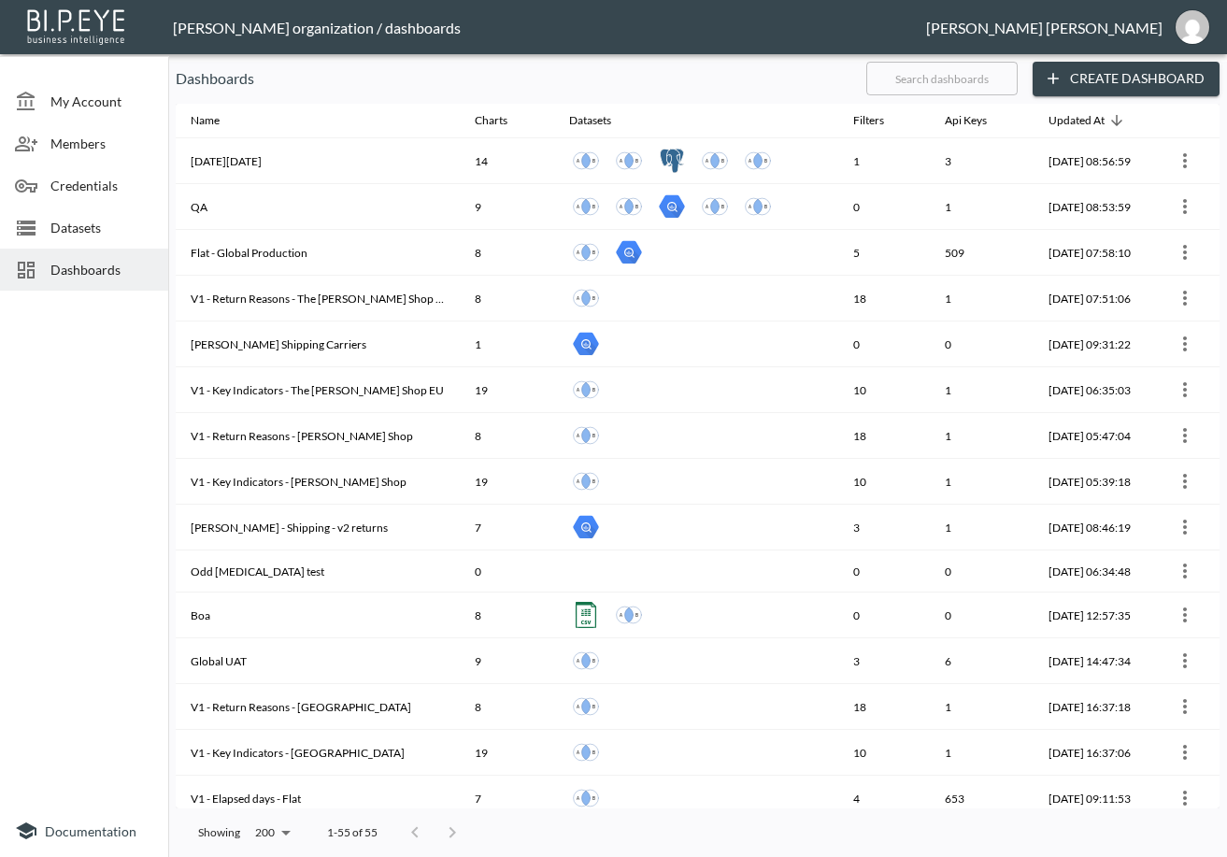
click at [971, 73] on input "text" at bounding box center [941, 78] width 151 height 47
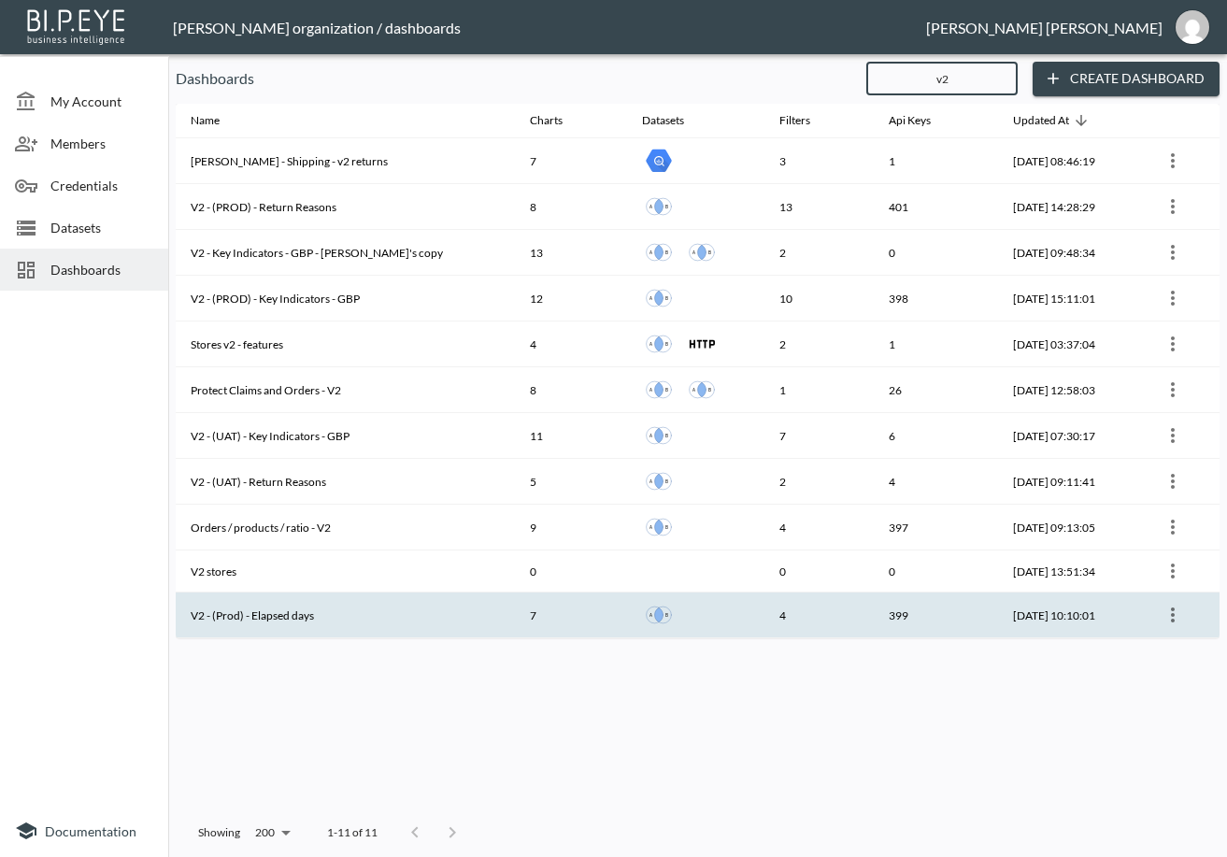
type input "v2"
click at [313, 617] on th "V2 - (Prod) - Elapsed days" at bounding box center [345, 615] width 339 height 46
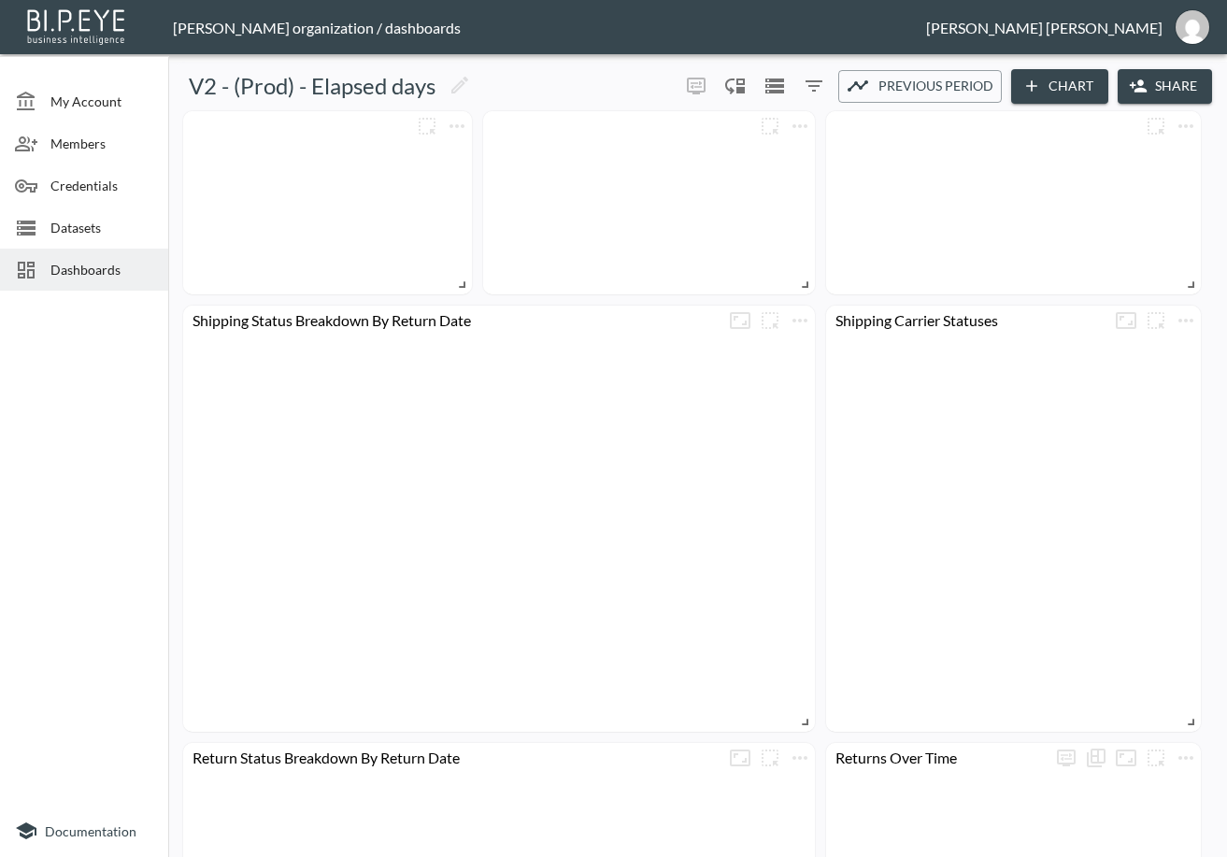
click at [1181, 84] on button "Share" at bounding box center [1164, 86] width 94 height 35
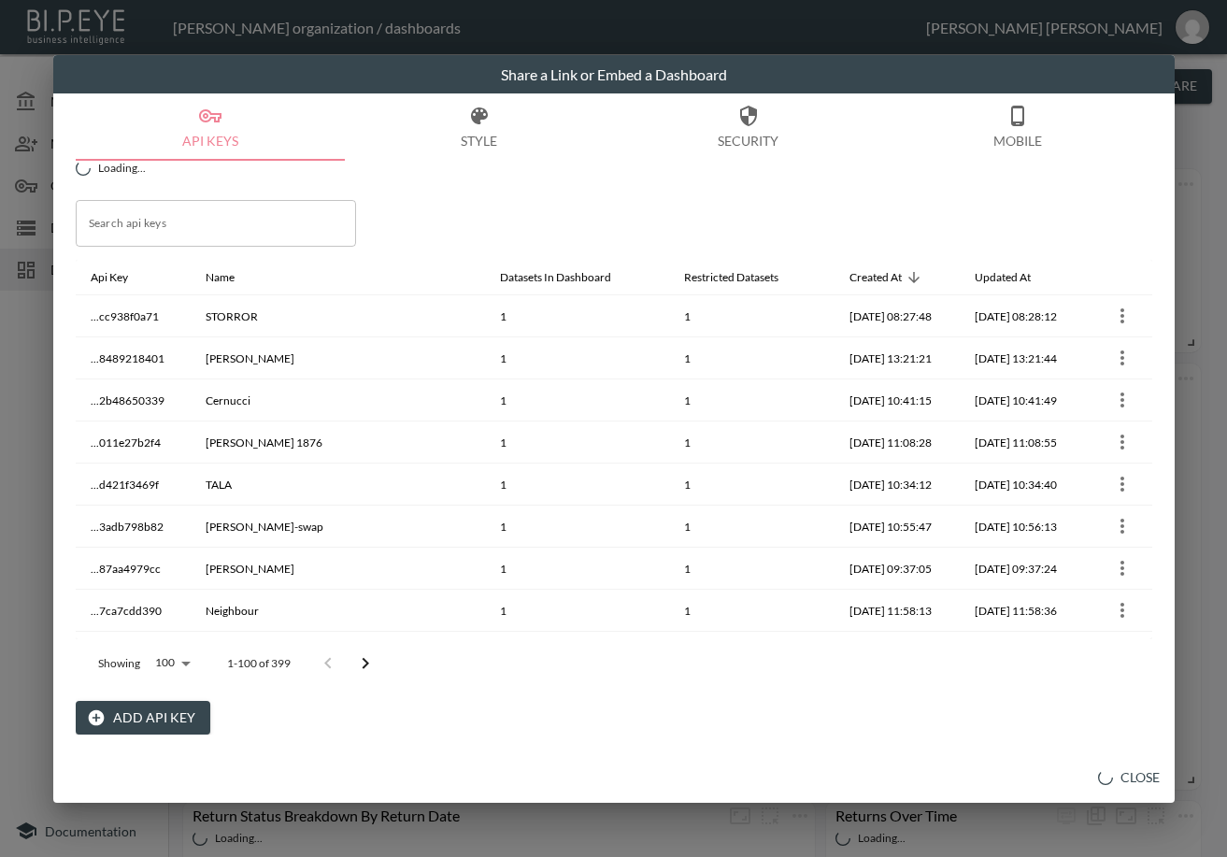
click at [177, 717] on button "Add API Key" at bounding box center [143, 718] width 135 height 35
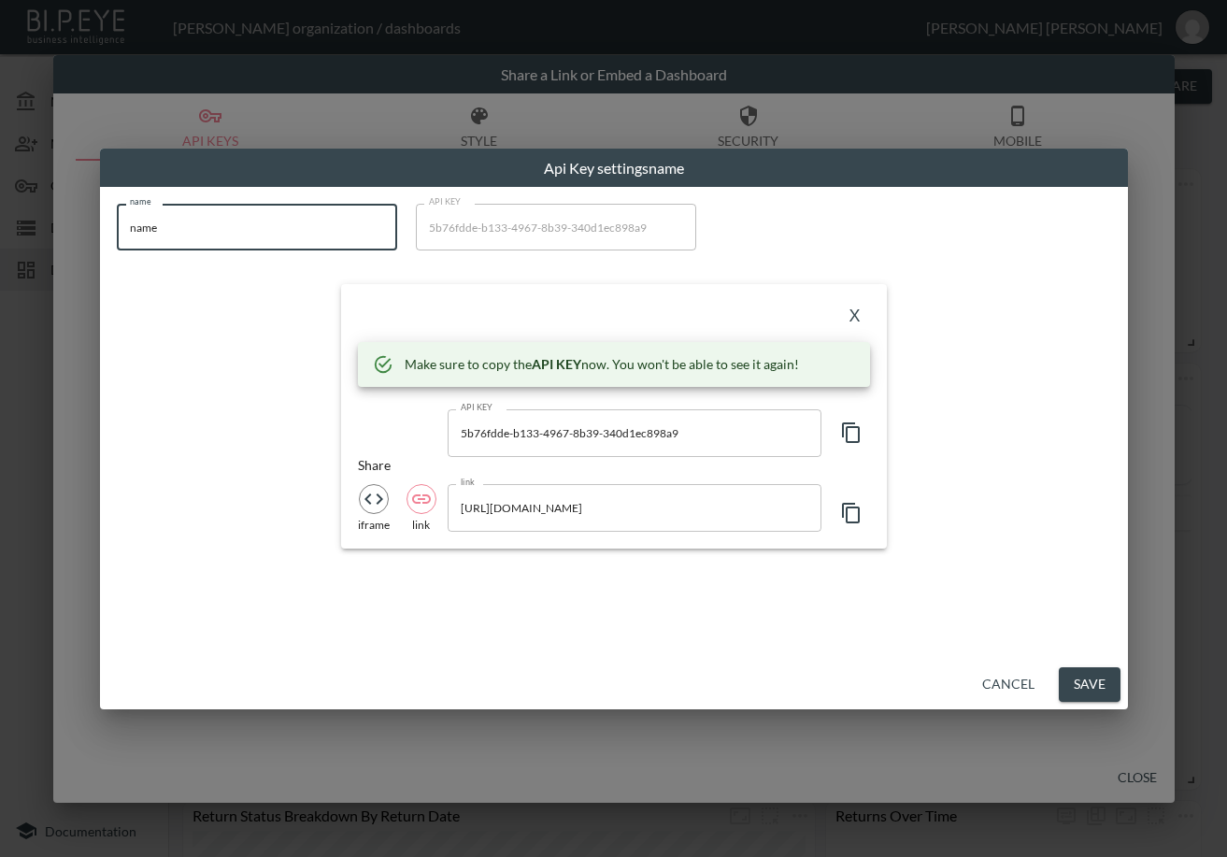
drag, startPoint x: 258, startPoint y: 226, endPoint x: 13, endPoint y: 237, distance: 245.0
click at [13, 237] on div "Api Key settings name name name name API KEY 5b76fdde-b133-4967-8b39-340d1ec898…" at bounding box center [613, 428] width 1227 height 857
paste input "[PERSON_NAME]"
type input "[PERSON_NAME]"
click at [852, 437] on icon "button" at bounding box center [851, 432] width 22 height 22
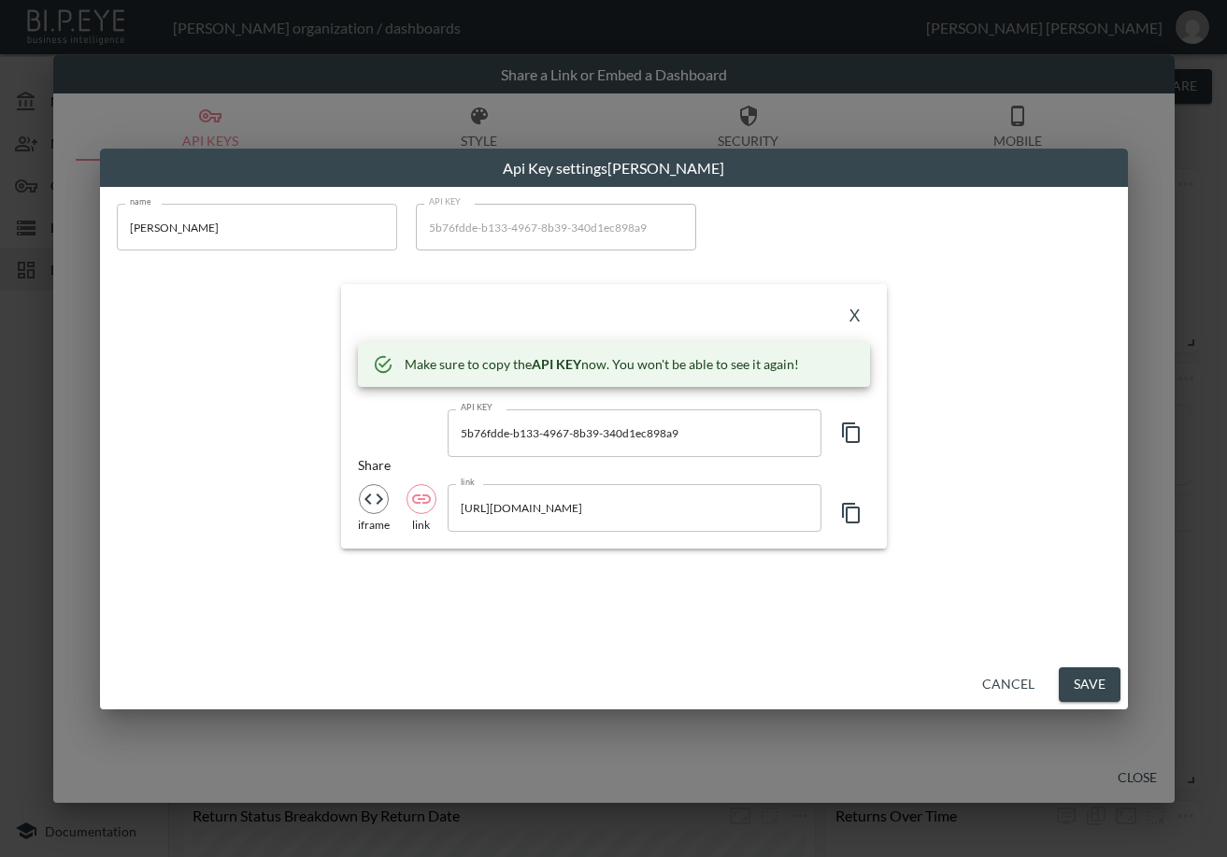
drag, startPoint x: 445, startPoint y: 309, endPoint x: 546, endPoint y: 309, distance: 100.9
click at [444, 309] on div "X" at bounding box center [614, 316] width 512 height 30
click at [853, 313] on button "X" at bounding box center [855, 316] width 30 height 30
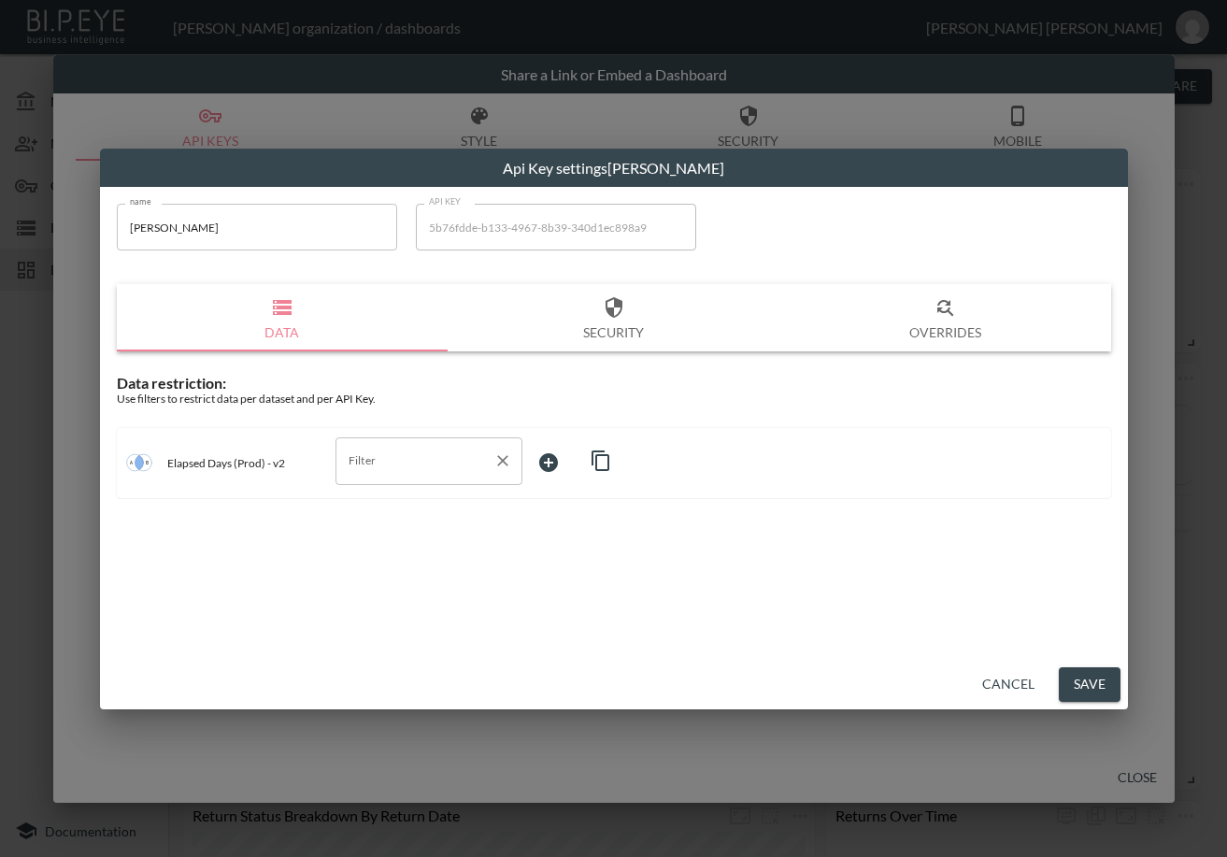
click at [464, 478] on div "Filter" at bounding box center [428, 460] width 187 height 47
click at [364, 535] on span "swap_id" at bounding box center [428, 534] width 157 height 17
type input "swap_id"
click at [575, 455] on body "BI.P.EYE, Interactive Analytics Dashboards - app [PERSON_NAME] organization / d…" at bounding box center [613, 428] width 1227 height 857
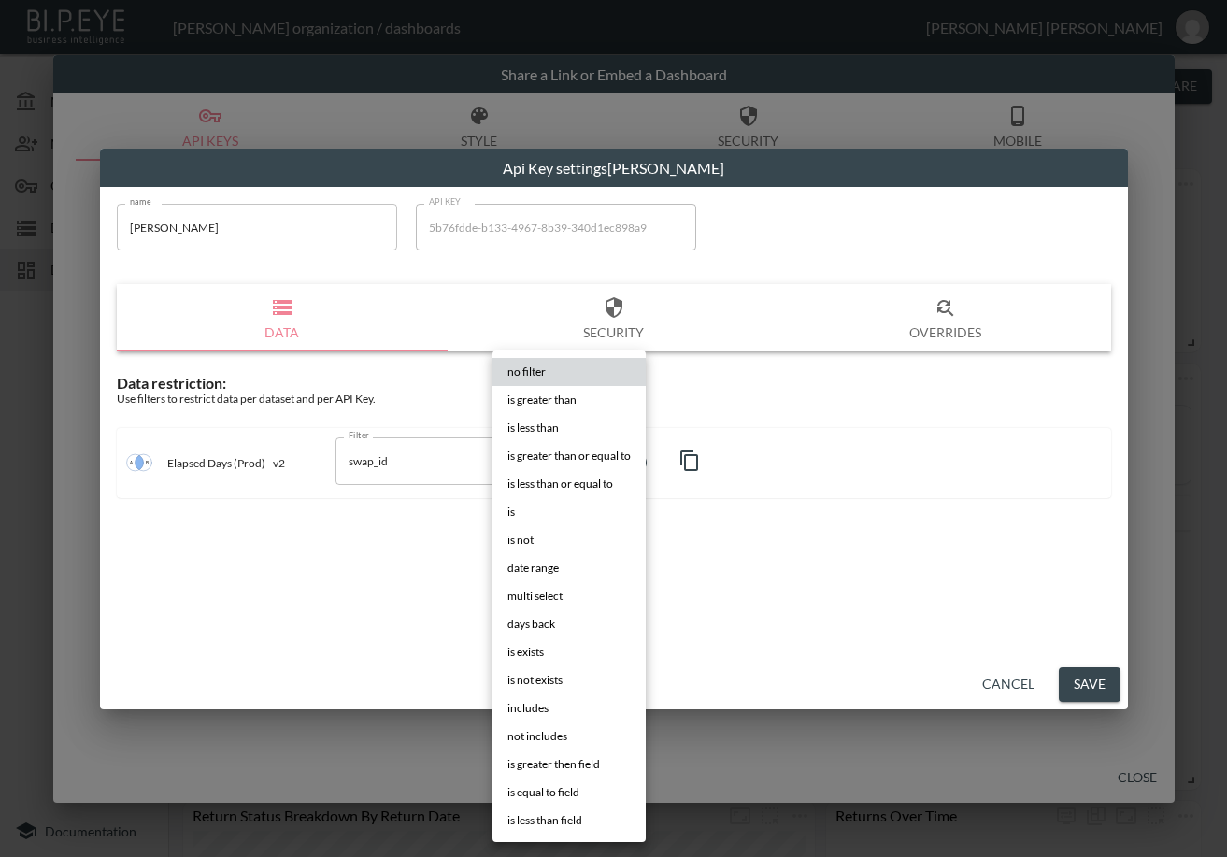
click at [520, 510] on li "is" at bounding box center [568, 512] width 153 height 28
type input "is"
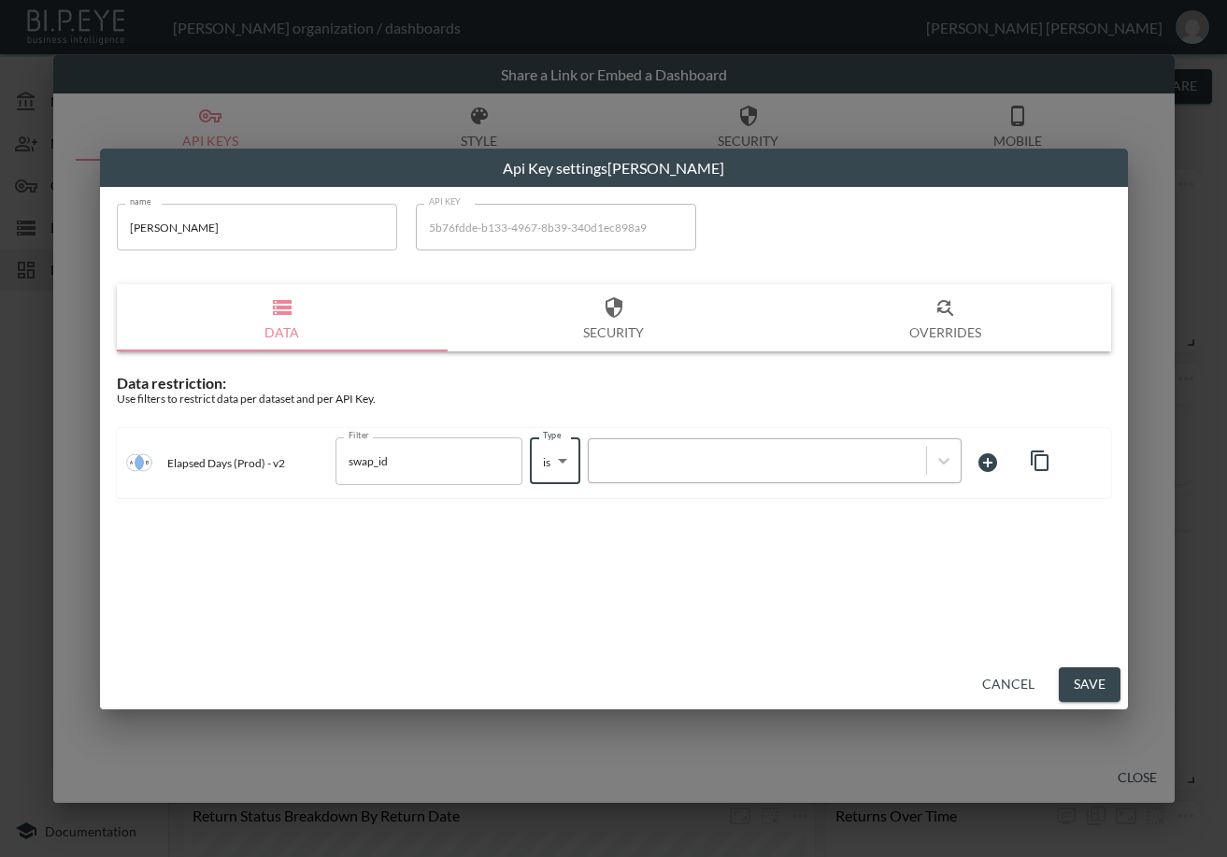
click at [703, 455] on div at bounding box center [757, 461] width 319 height 18
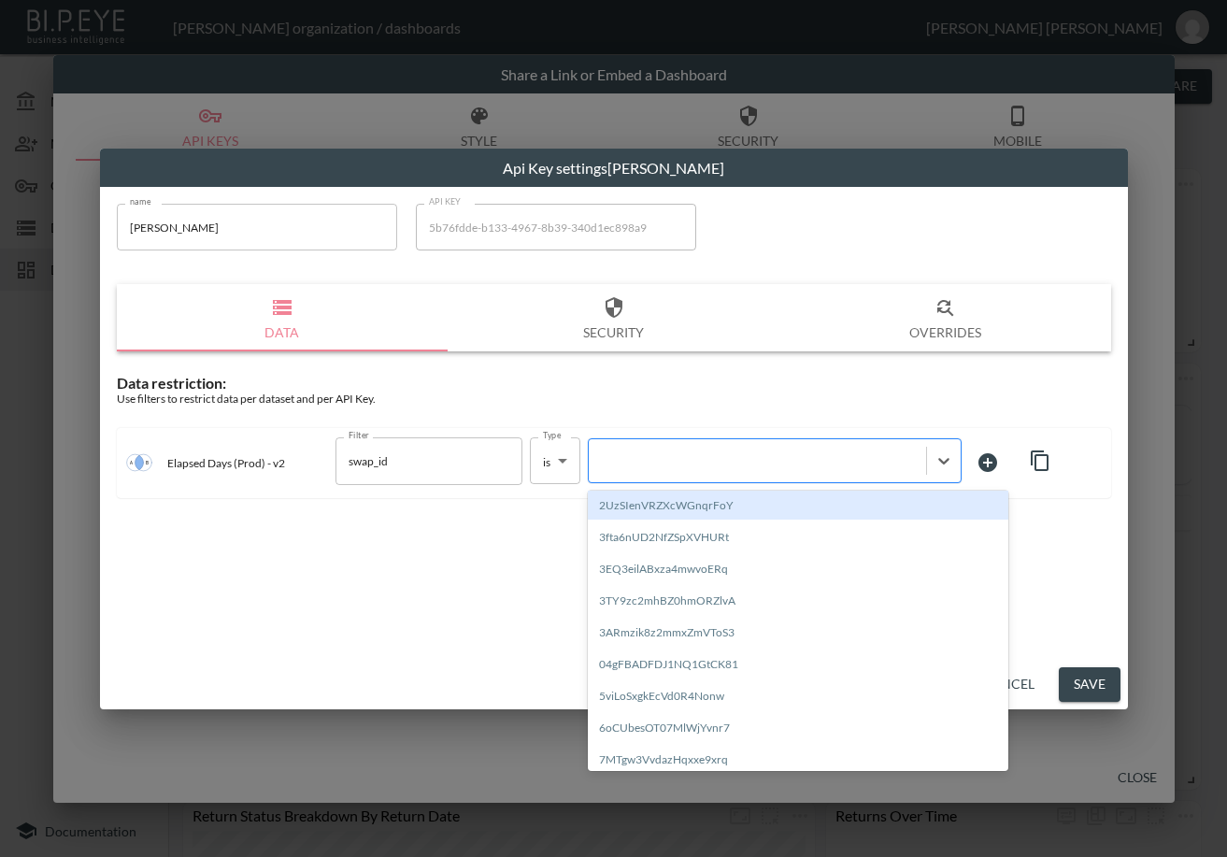
paste input "vRH7zC7eMAAWnP5p07sf"
type input "vRH7zC7eMAAWnP5p07sf"
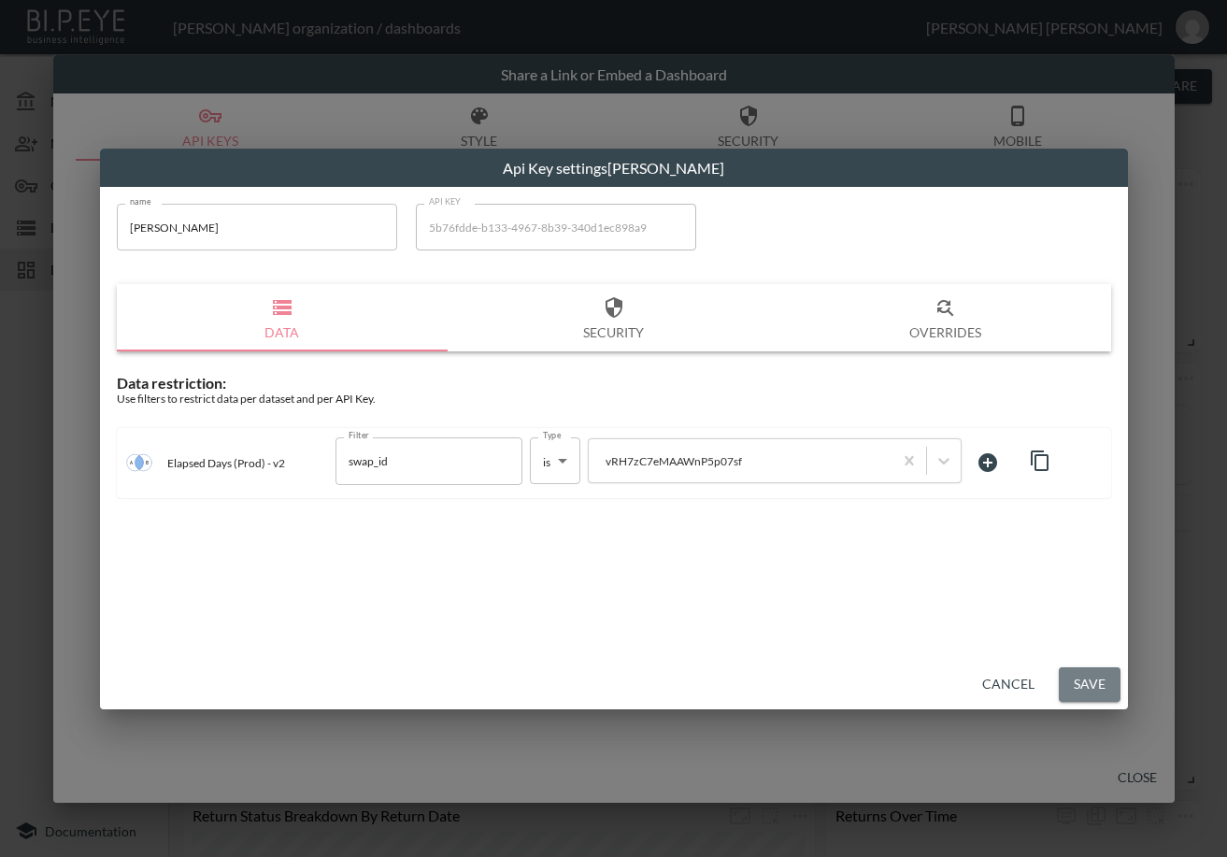
click at [1102, 684] on button "Save" at bounding box center [1089, 684] width 62 height 35
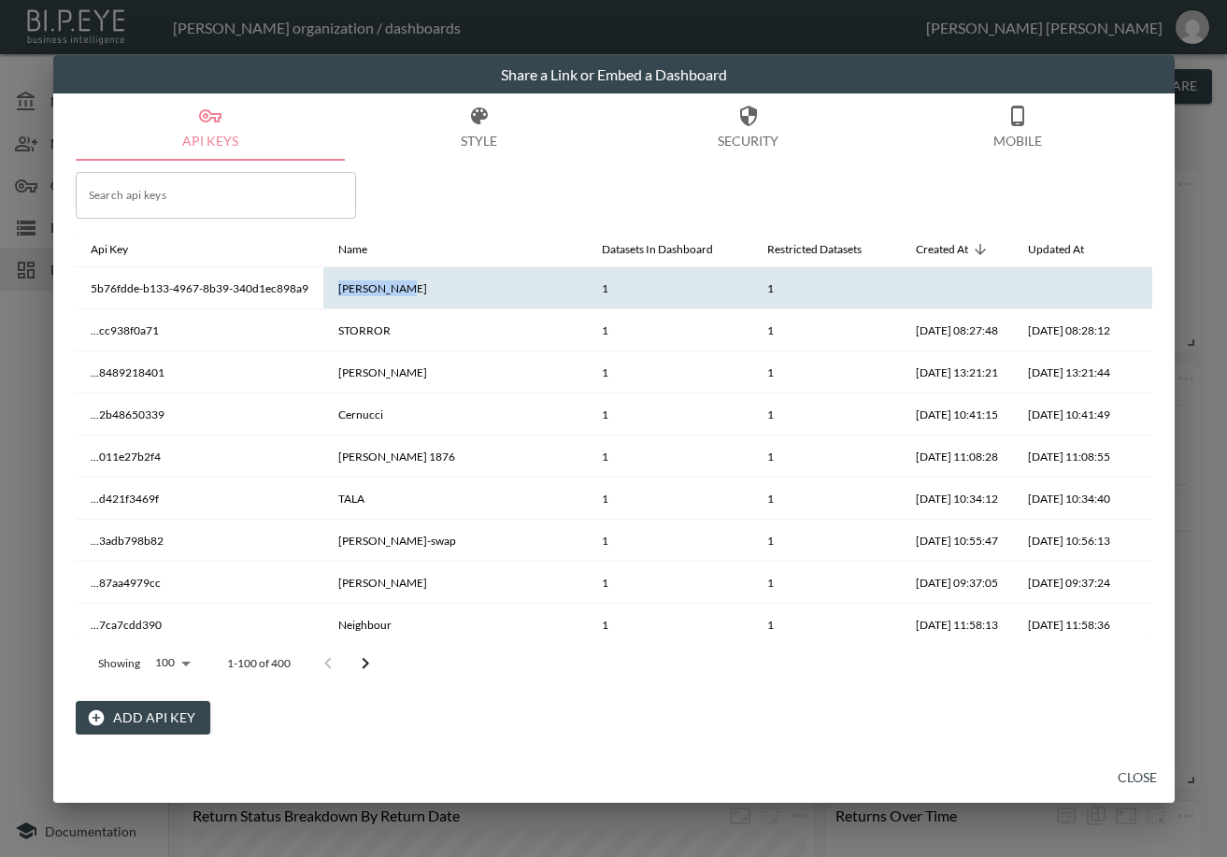
drag, startPoint x: 418, startPoint y: 282, endPoint x: 335, endPoint y: 297, distance: 83.6
click at [335, 297] on th "[PERSON_NAME]" at bounding box center [454, 288] width 263 height 42
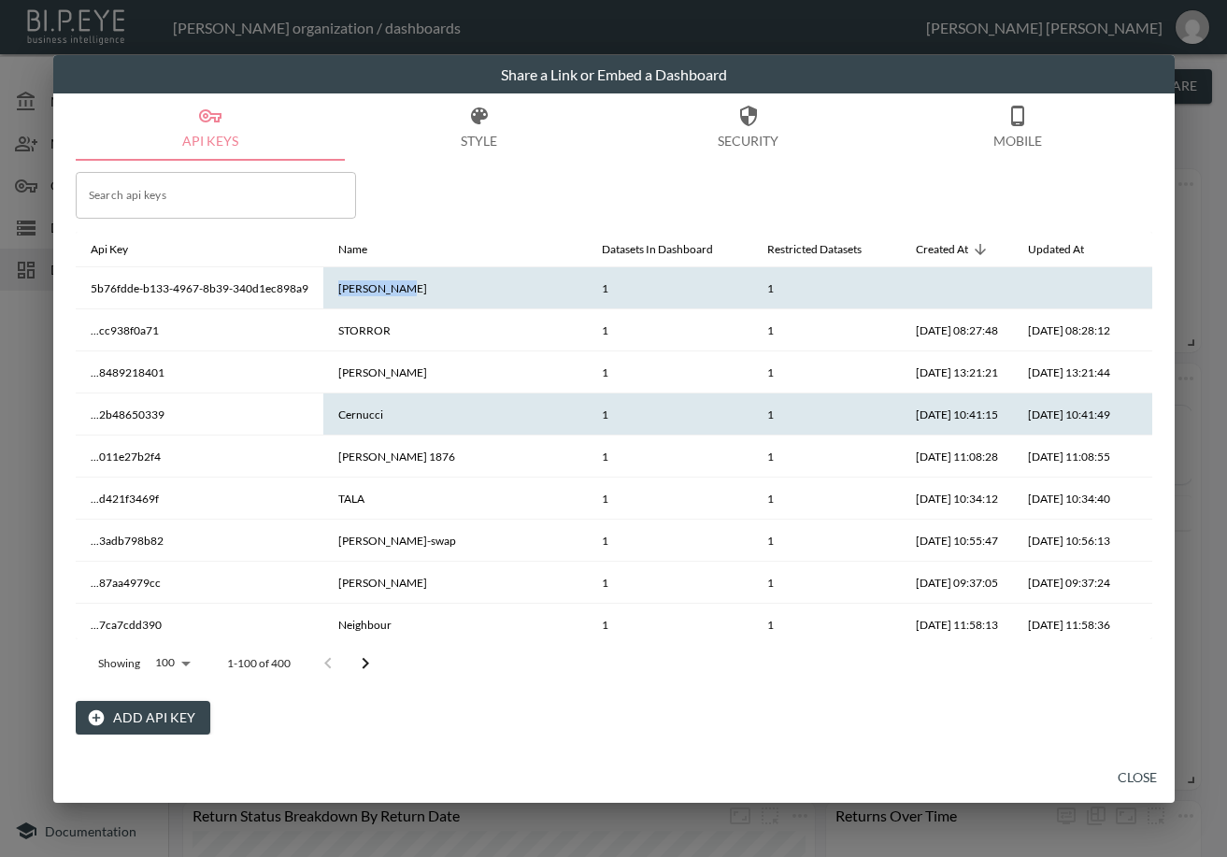
copy th "[PERSON_NAME]"
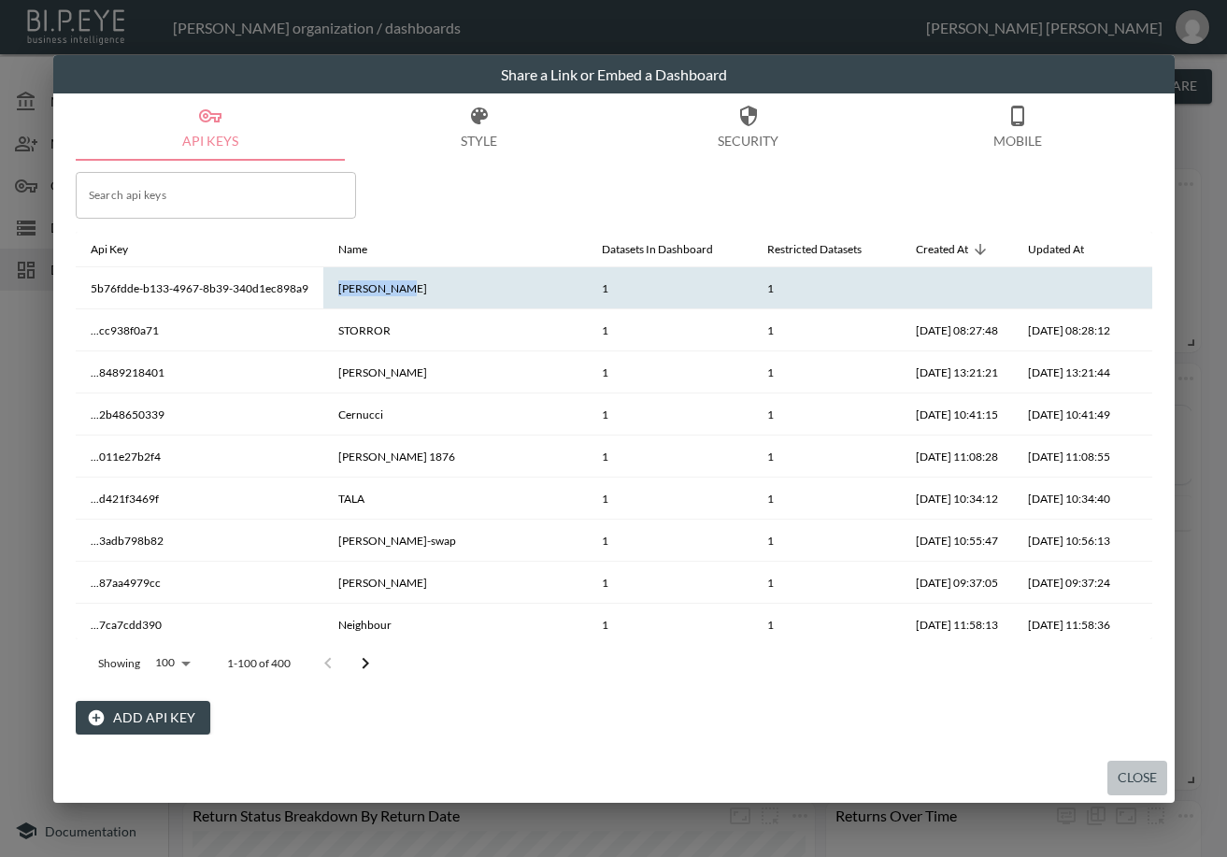
click at [1153, 786] on button "Close" at bounding box center [1137, 777] width 60 height 35
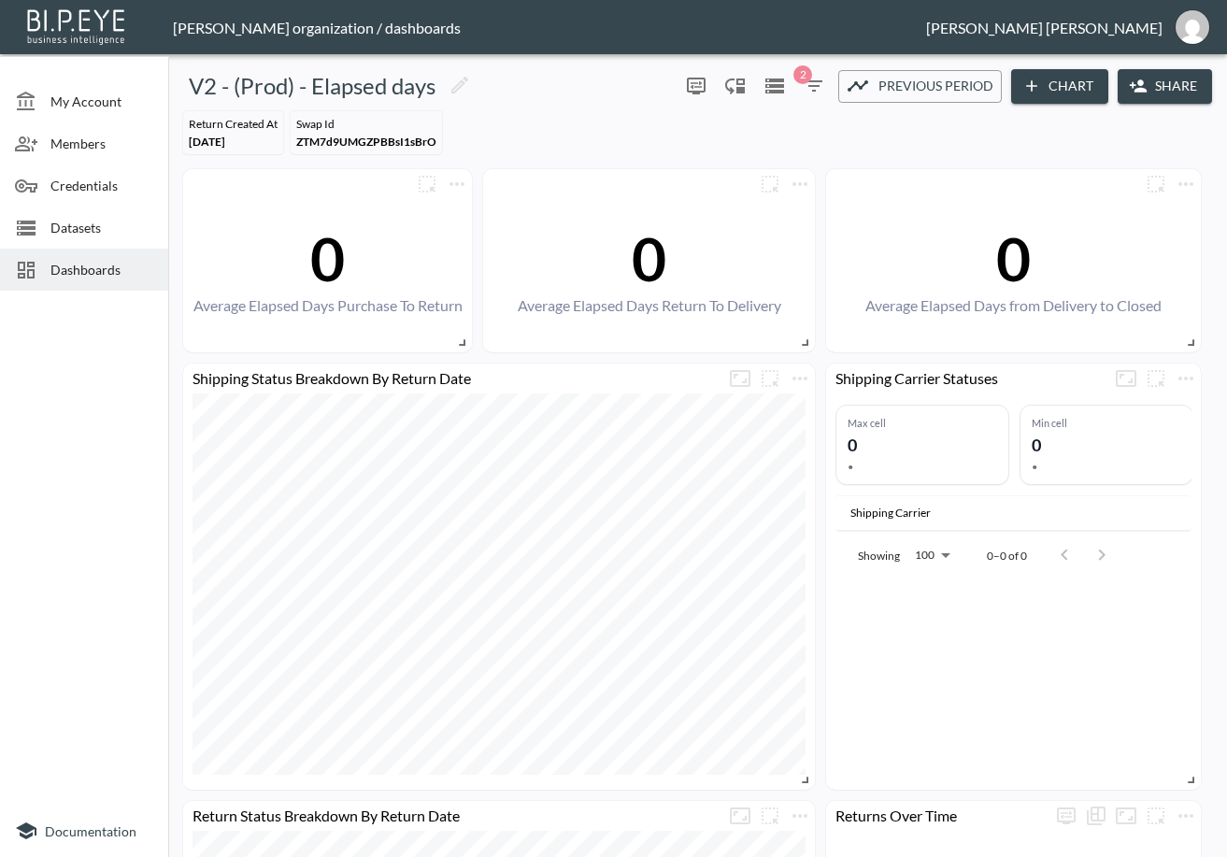
click at [58, 256] on div "Dashboards" at bounding box center [84, 270] width 168 height 42
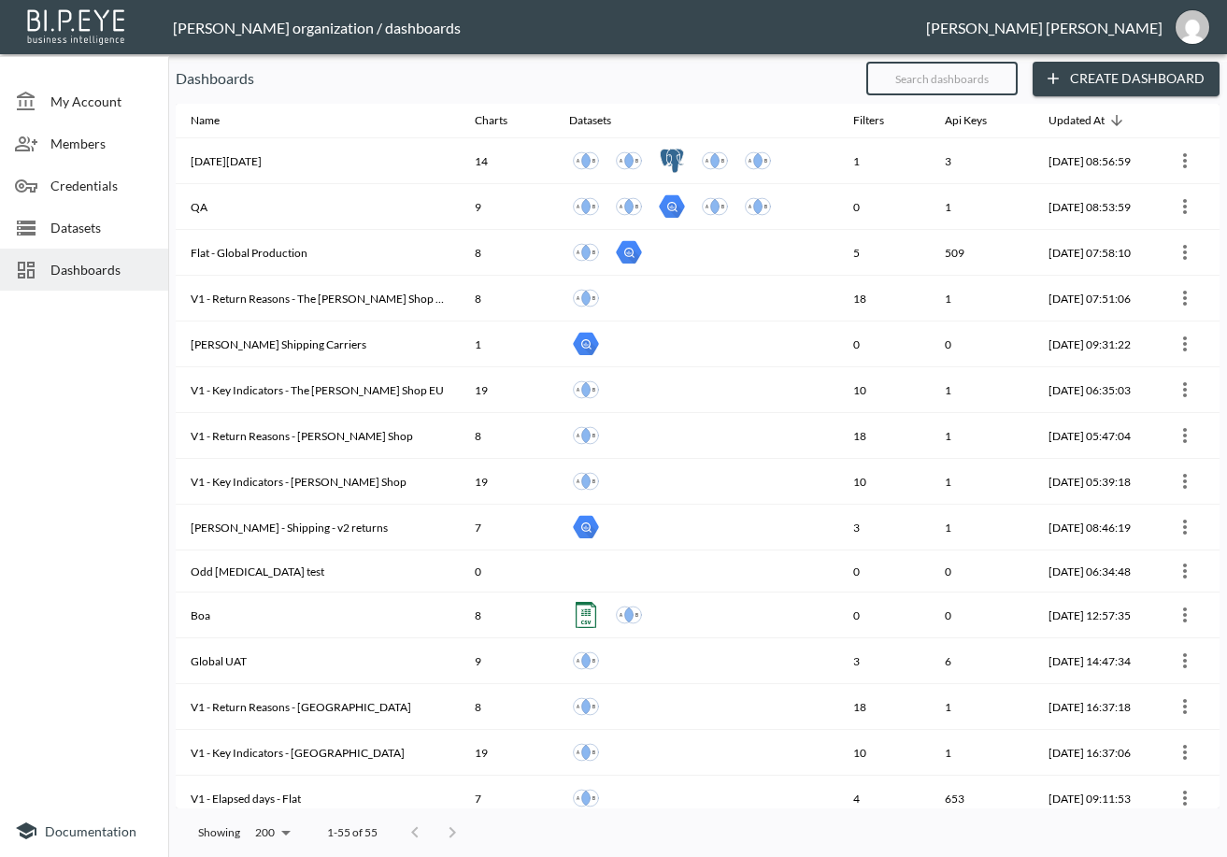
click at [916, 73] on input "text" at bounding box center [941, 78] width 151 height 47
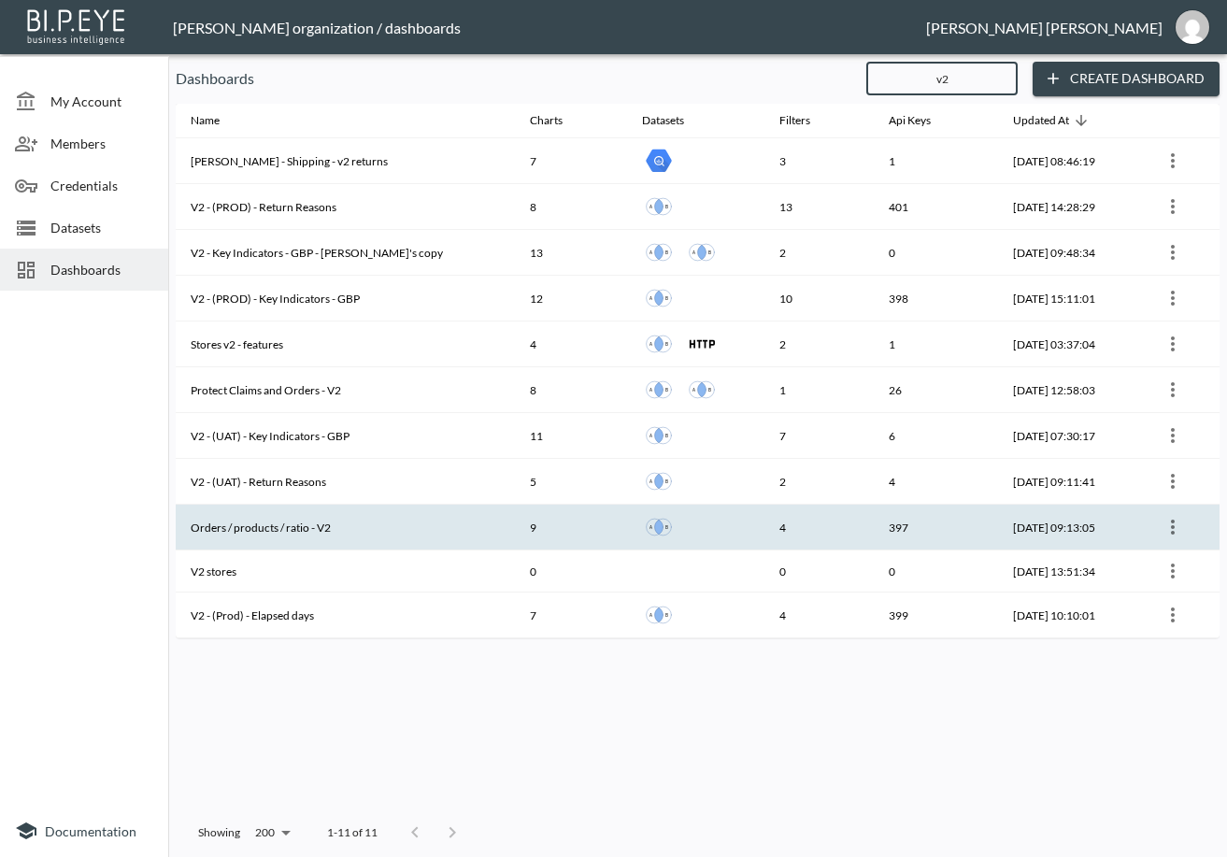
type input "v2"
click at [298, 520] on th "Orders / products / ratio - V2" at bounding box center [345, 527] width 339 height 46
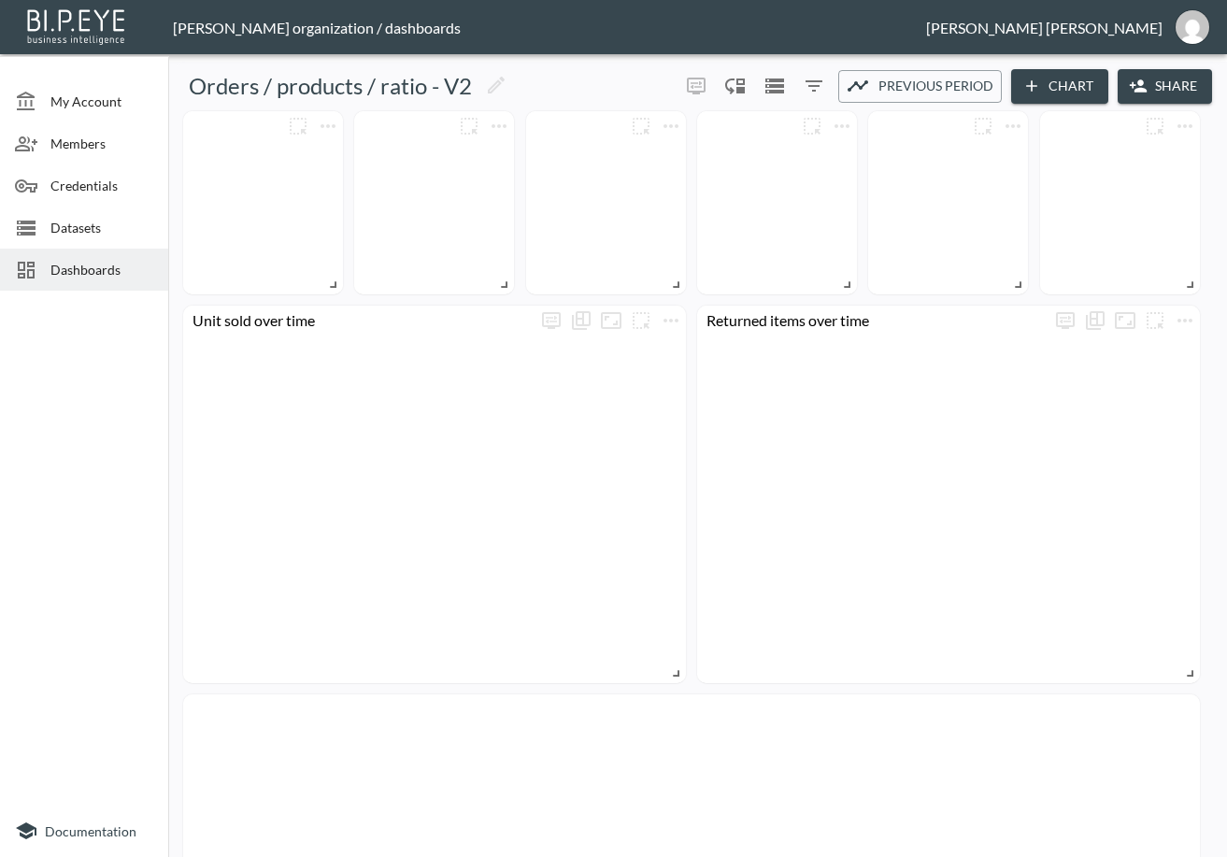
click at [1137, 87] on icon "button" at bounding box center [1138, 86] width 19 height 19
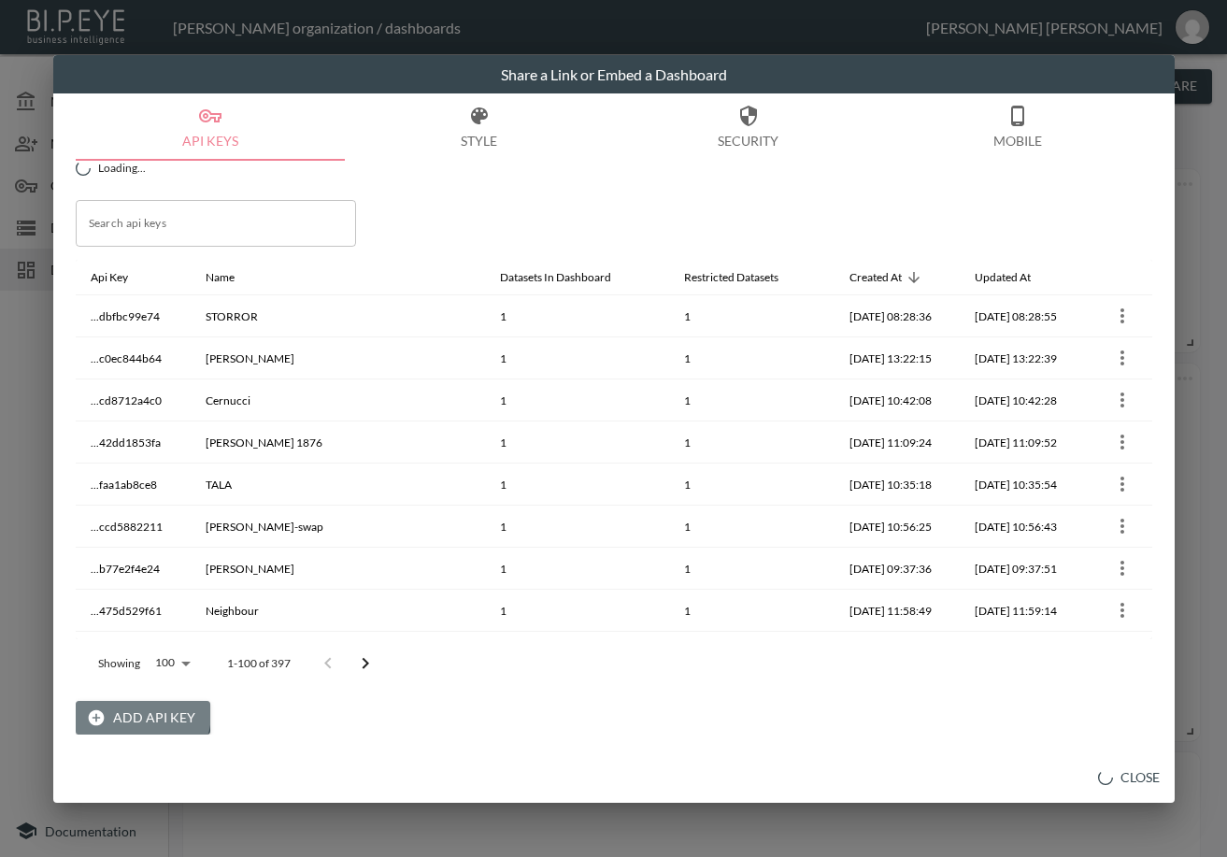
click at [128, 712] on button "Add API Key" at bounding box center [143, 718] width 135 height 35
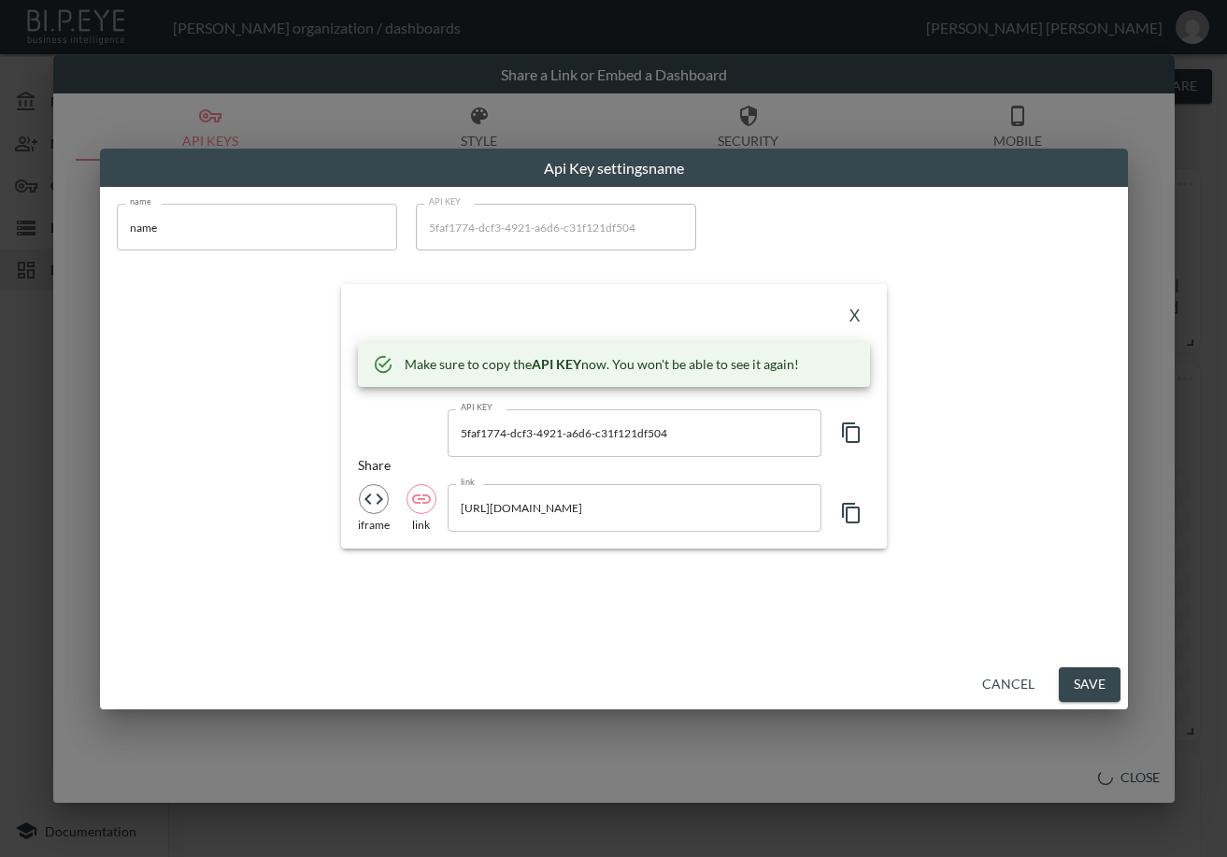
click at [163, 219] on input "name" at bounding box center [257, 227] width 280 height 47
click at [117, 238] on input "name" at bounding box center [257, 227] width 280 height 47
click at [142, 228] on input "name" at bounding box center [257, 227] width 280 height 47
click at [77, 240] on div "Api Key settings name name name name API KEY 5faf1774-dcf3-4921-a6d6-c31f121df5…" at bounding box center [613, 428] width 1227 height 857
paste input "[PERSON_NAME]"
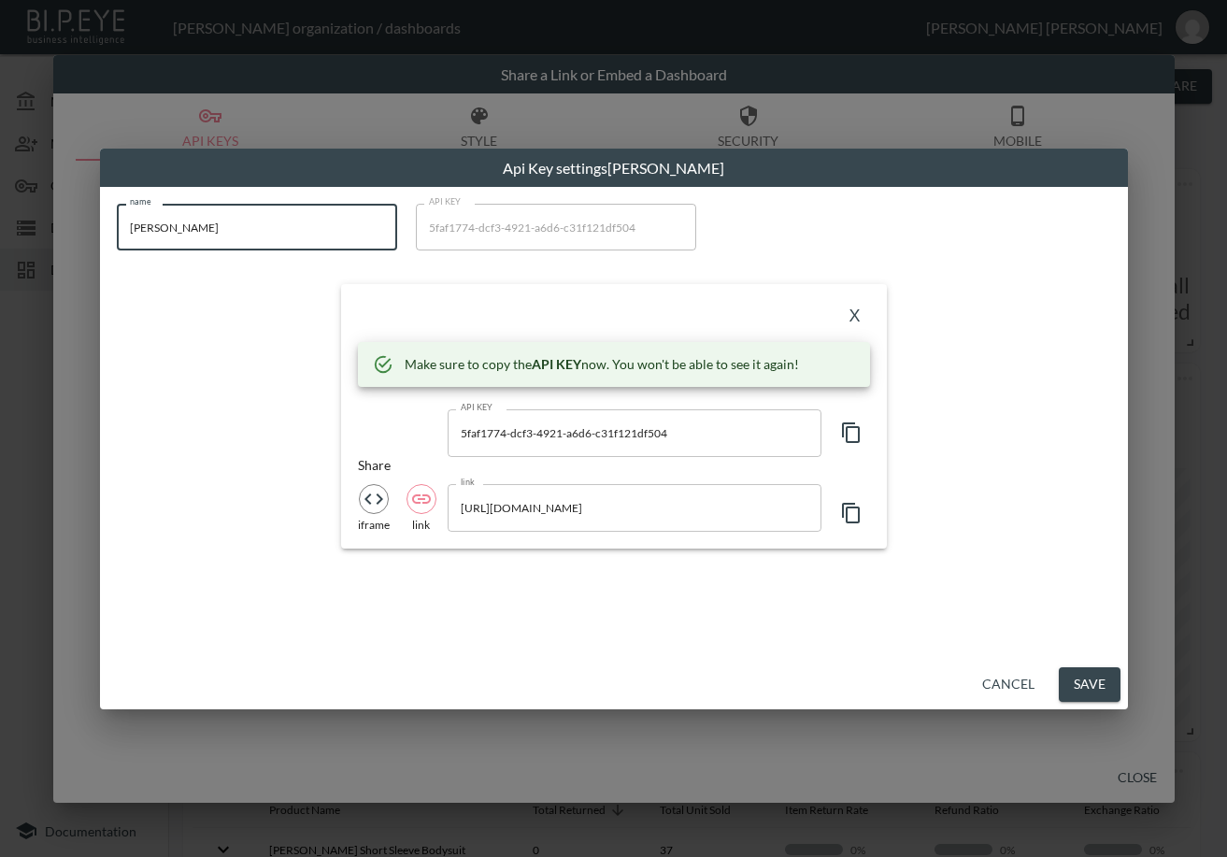
type input "[PERSON_NAME]"
click at [857, 421] on icon "button" at bounding box center [851, 432] width 22 height 22
click at [294, 303] on div "name [PERSON_NAME] name API KEY 5faf1774-dcf3-4921-a6d6-c31f121df504 API KEY X …" at bounding box center [614, 375] width 1016 height 367
click at [859, 305] on button "X" at bounding box center [855, 316] width 30 height 30
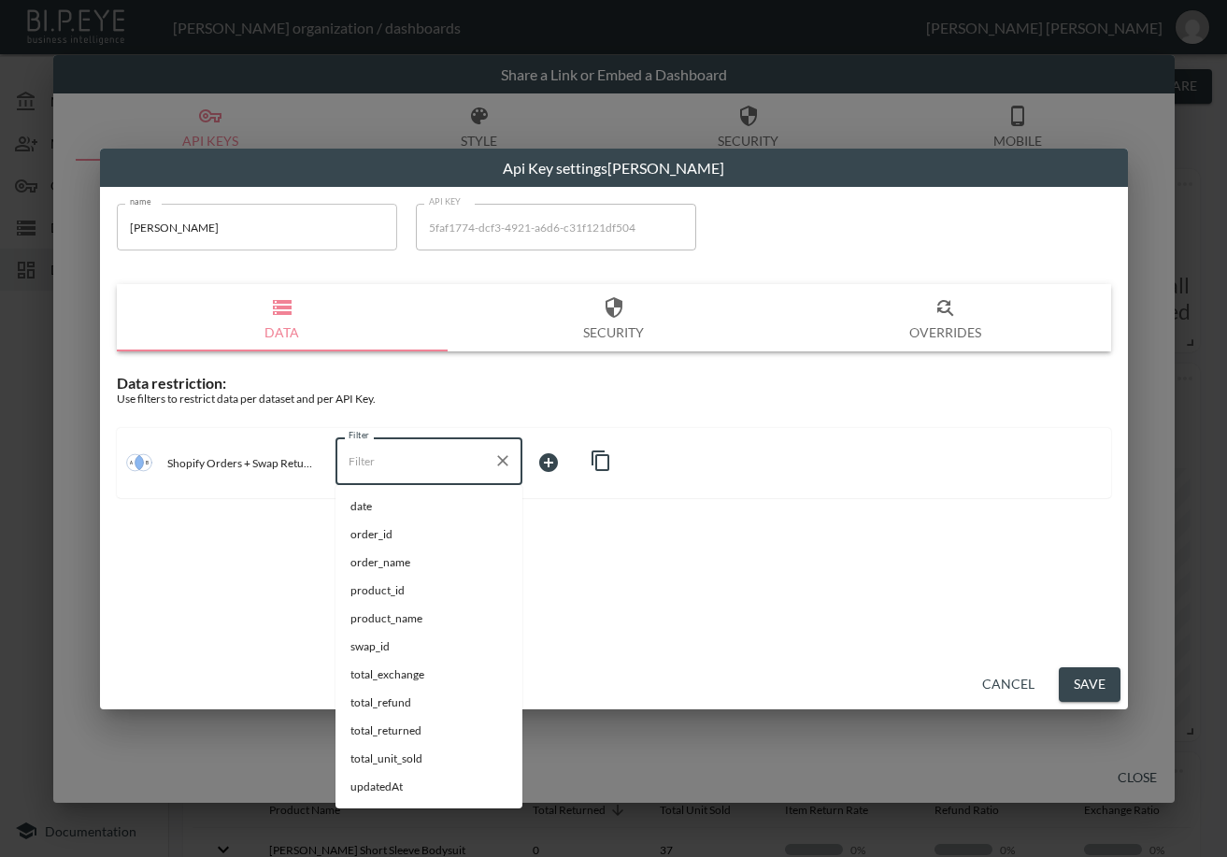
click at [360, 464] on input "Filter" at bounding box center [415, 461] width 142 height 30
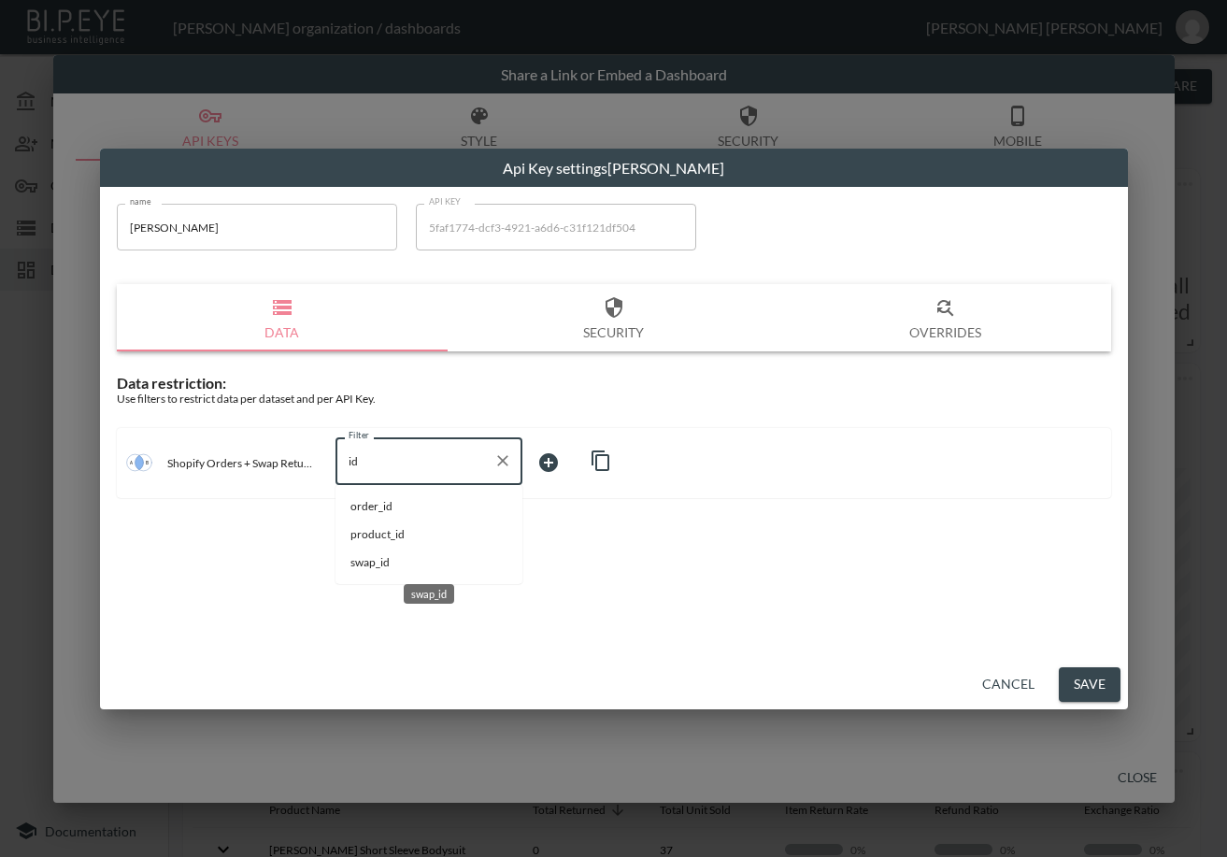
click at [369, 556] on span "swap_id" at bounding box center [428, 562] width 157 height 17
type input "swap_id"
click at [547, 461] on body "BI.P.EYE, Interactive Analytics Dashboards - app [PERSON_NAME] organization / d…" at bounding box center [613, 428] width 1227 height 857
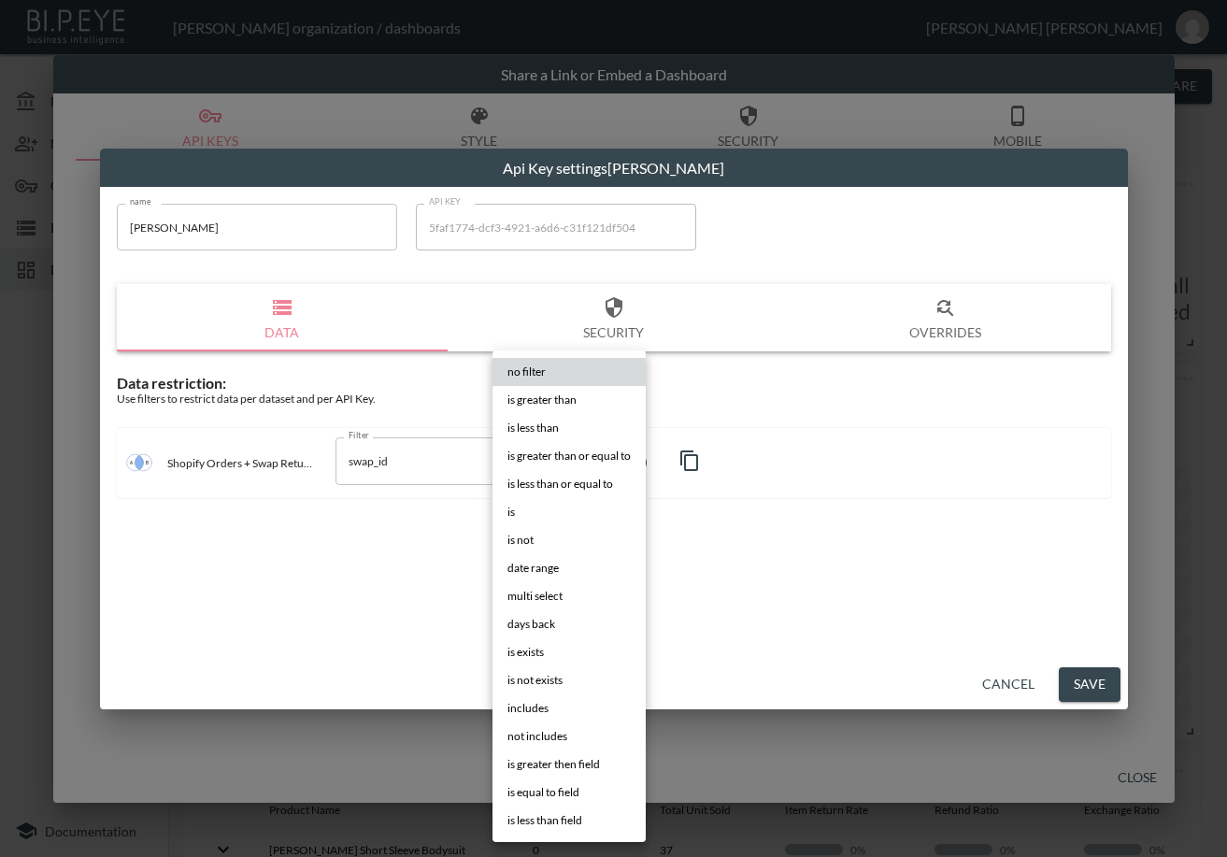
click at [548, 507] on li "is" at bounding box center [568, 512] width 153 height 28
type input "is"
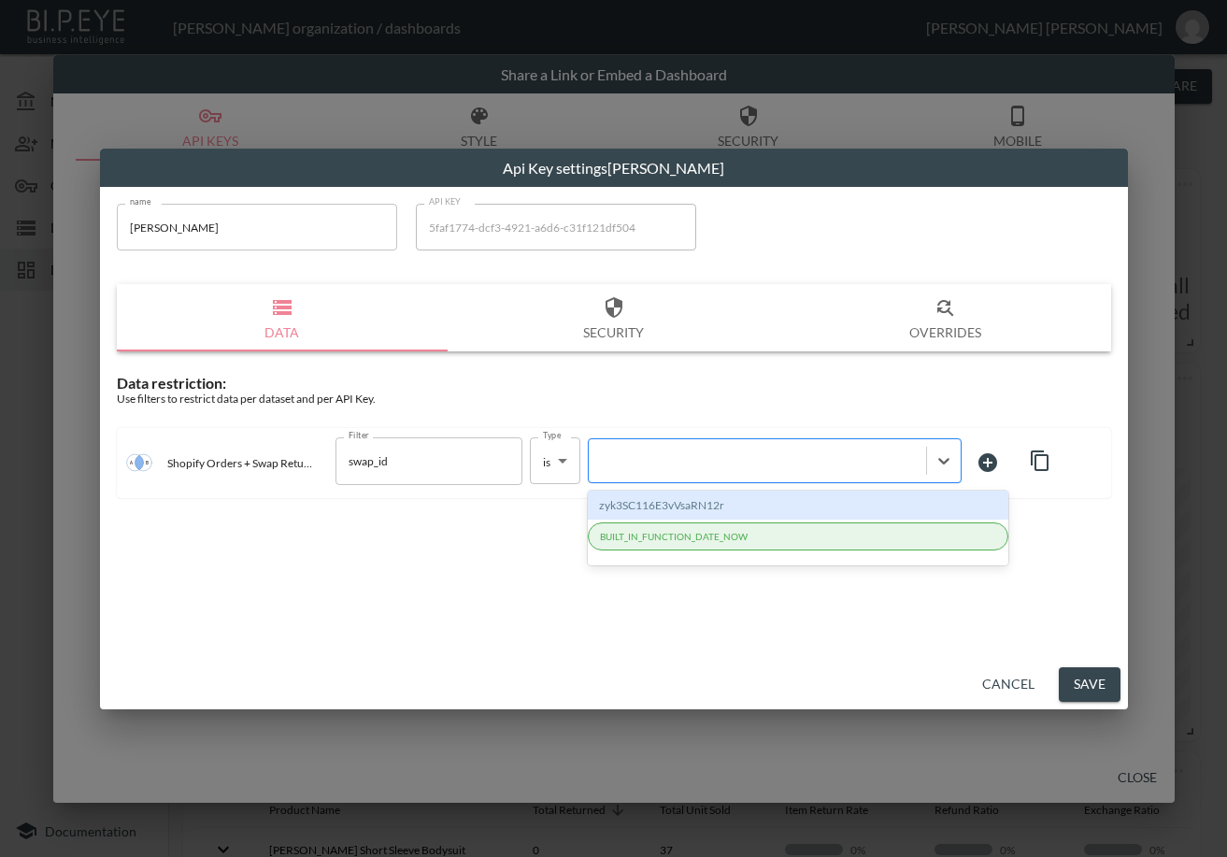
click at [762, 468] on div at bounding box center [757, 461] width 319 height 18
paste input "vRH7zC7eMAAWnP5p07sf"
type input "vRH7zC7eMAAWnP5p07sf"
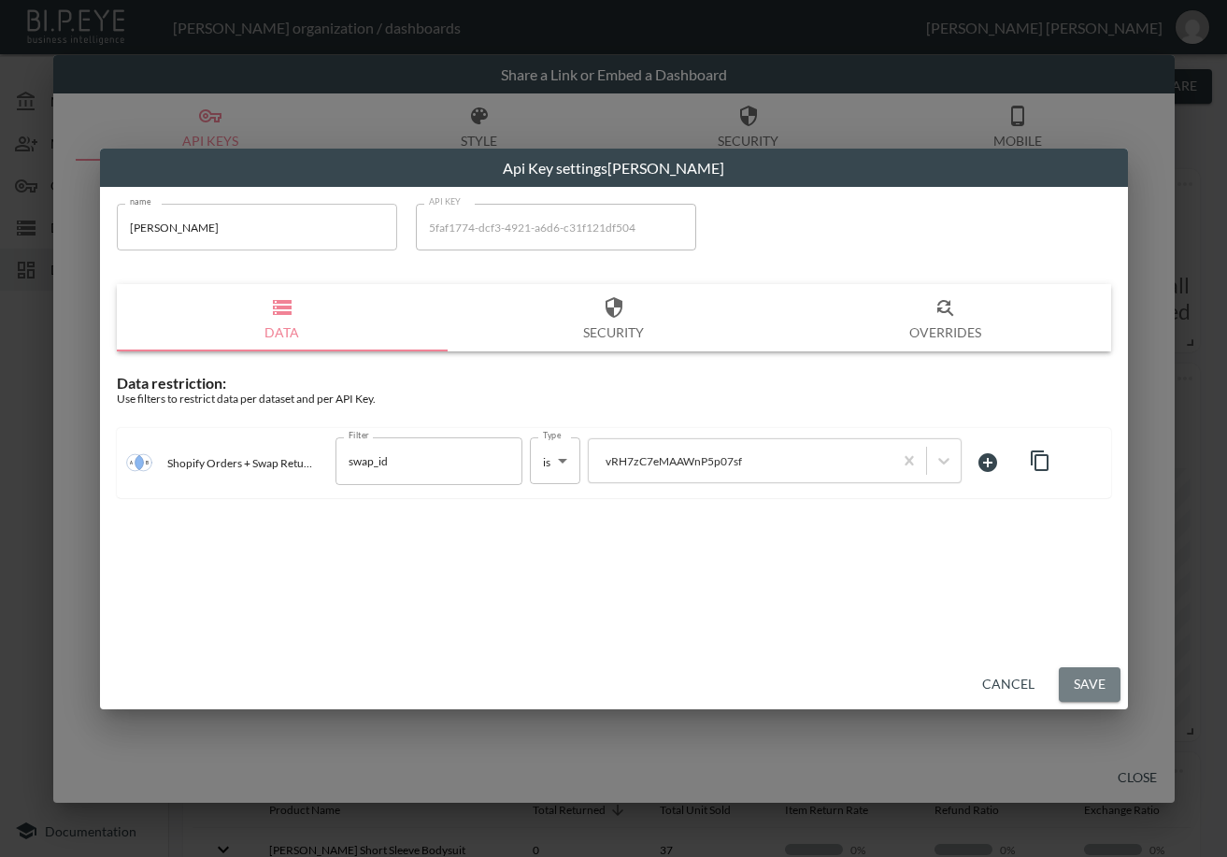
click at [1092, 688] on button "Save" at bounding box center [1089, 684] width 62 height 35
